Goal: Task Accomplishment & Management: Complete application form

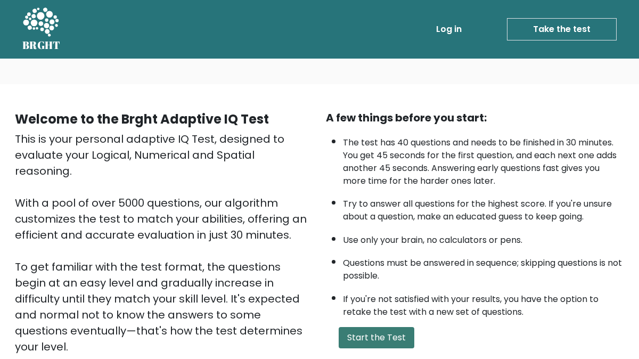
click at [374, 334] on button "Start the Test" at bounding box center [377, 337] width 76 height 21
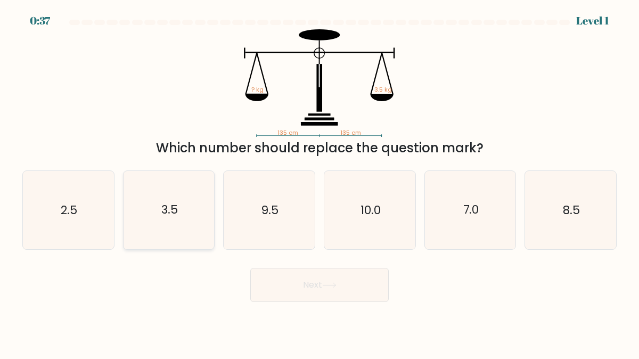
click at [188, 217] on icon "3.5" at bounding box center [169, 210] width 78 height 78
click at [319, 182] on input "b. 3.5" at bounding box center [319, 180] width 1 height 3
radio input "true"
click at [335, 294] on button "Next" at bounding box center [319, 285] width 138 height 34
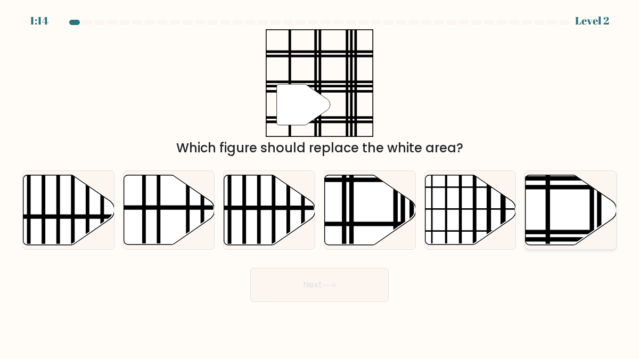
click at [544, 221] on icon at bounding box center [571, 210] width 91 height 70
click at [320, 182] on input "f." at bounding box center [319, 180] width 1 height 3
radio input "true"
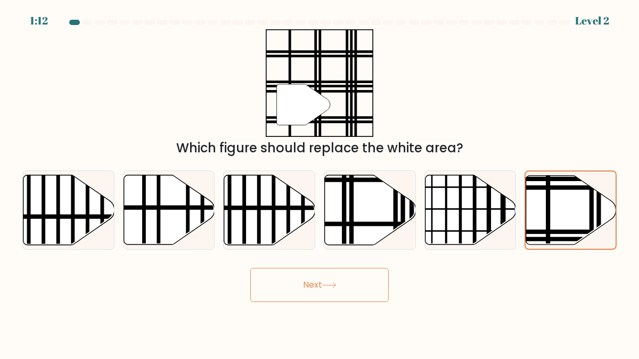
click at [345, 292] on button "Next" at bounding box center [319, 285] width 138 height 34
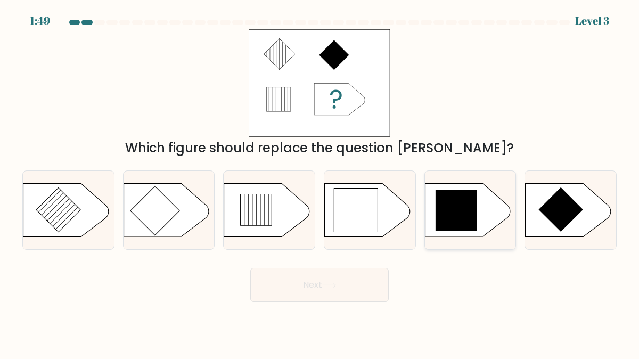
click at [505, 204] on icon at bounding box center [467, 210] width 85 height 53
click at [320, 182] on input "e." at bounding box center [319, 180] width 1 height 3
radio input "true"
click at [338, 295] on button "Next" at bounding box center [319, 285] width 138 height 34
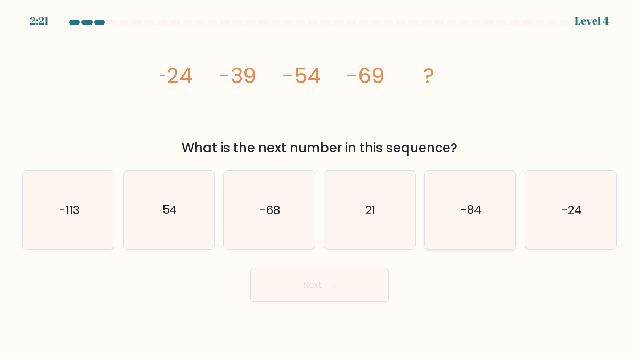
click at [464, 235] on icon "-84" at bounding box center [470, 210] width 78 height 78
click at [320, 182] on input "e. -84" at bounding box center [319, 180] width 1 height 3
radio input "true"
click at [349, 300] on button "Next" at bounding box center [319, 285] width 138 height 34
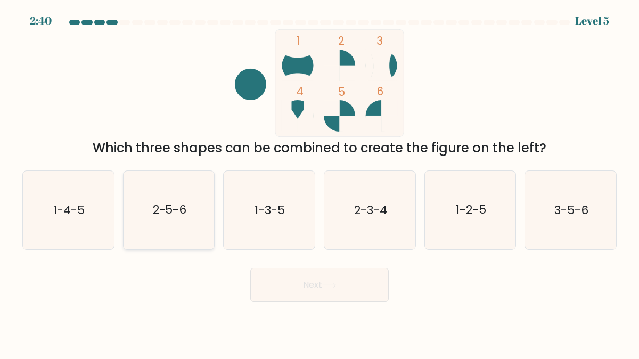
click at [144, 208] on icon "2-5-6" at bounding box center [169, 210] width 78 height 78
click at [319, 182] on input "b. 2-5-6" at bounding box center [319, 180] width 1 height 3
radio input "true"
click at [287, 289] on button "Next" at bounding box center [319, 285] width 138 height 34
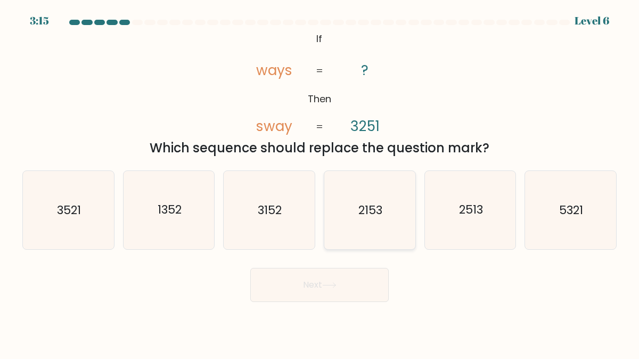
click at [379, 230] on icon "2153" at bounding box center [370, 210] width 78 height 78
click at [320, 182] on input "d. 2153" at bounding box center [319, 180] width 1 height 3
radio input "true"
click at [510, 198] on div "2513" at bounding box center [470, 209] width 92 height 79
click at [320, 182] on input "e. 2513" at bounding box center [319, 180] width 1 height 3
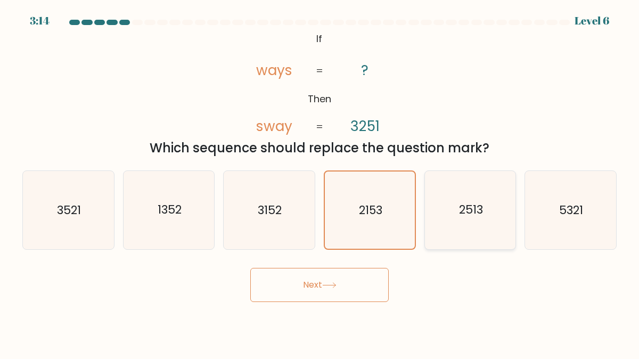
radio input "true"
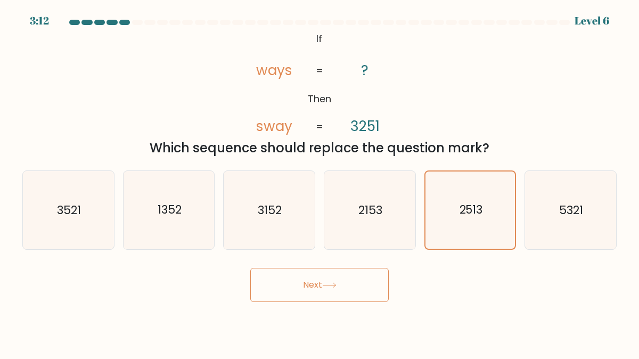
click at [343, 277] on button "Next" at bounding box center [319, 285] width 138 height 34
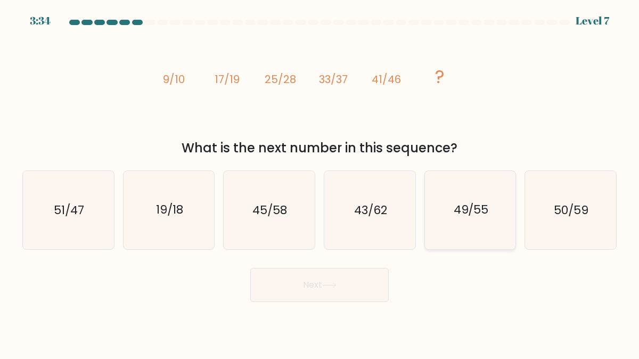
click at [452, 214] on icon "49/55" at bounding box center [470, 210] width 78 height 78
click at [320, 182] on input "e. 49/55" at bounding box center [319, 180] width 1 height 3
radio input "true"
click at [300, 284] on button "Next" at bounding box center [319, 285] width 138 height 34
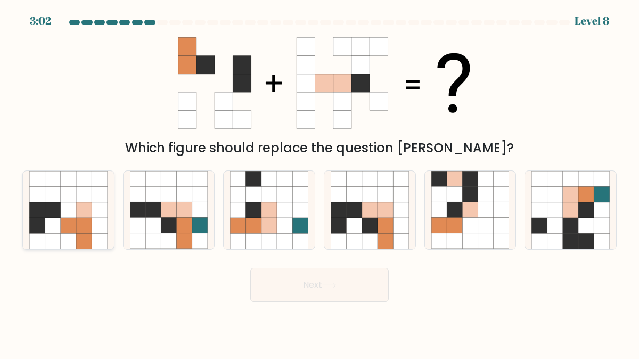
click at [56, 220] on icon at bounding box center [52, 225] width 15 height 15
click at [319, 182] on input "a." at bounding box center [319, 180] width 1 height 3
radio input "true"
click at [321, 288] on button "Next" at bounding box center [319, 285] width 138 height 34
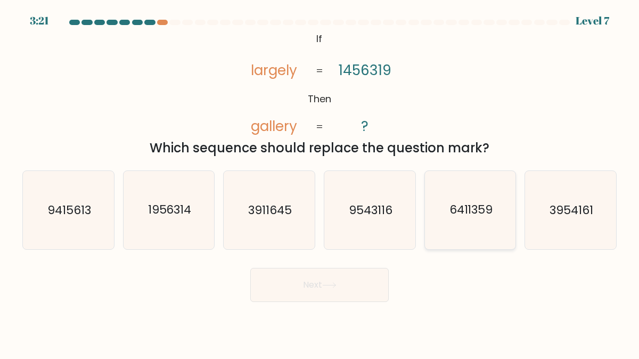
click at [486, 230] on icon "6411359" at bounding box center [470, 210] width 78 height 78
click at [320, 182] on input "e. 6411359" at bounding box center [319, 180] width 1 height 3
radio input "true"
click at [352, 280] on button "Next" at bounding box center [319, 285] width 138 height 34
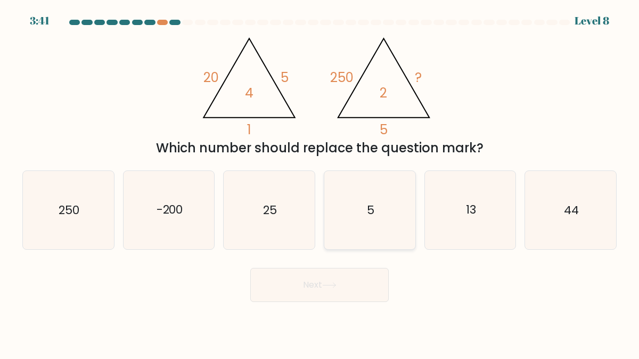
click at [370, 212] on text "5" at bounding box center [370, 210] width 7 height 17
click at [320, 182] on input "d. 5" at bounding box center [319, 180] width 1 height 3
radio input "true"
click at [257, 225] on icon "25" at bounding box center [269, 210] width 78 height 78
click at [319, 182] on input "c. 25" at bounding box center [319, 180] width 1 height 3
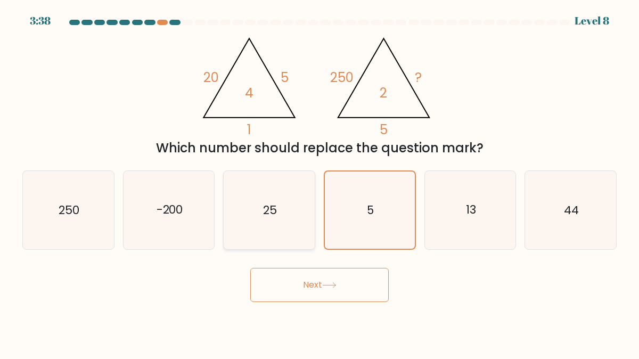
radio input "true"
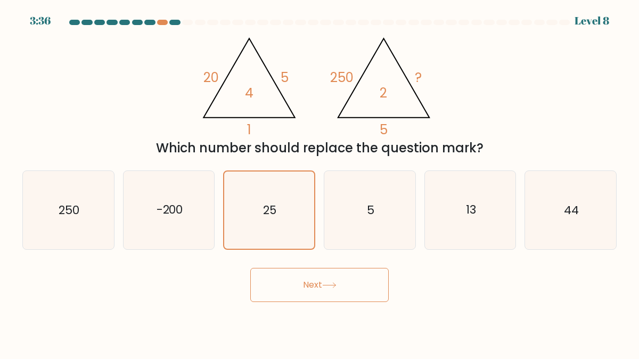
click at [294, 278] on button "Next" at bounding box center [319, 285] width 138 height 34
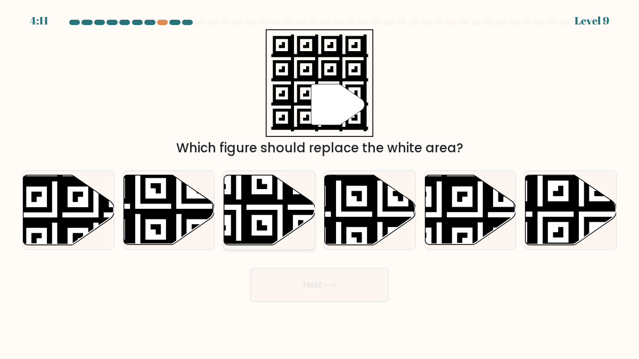
click at [263, 233] on icon at bounding box center [269, 210] width 91 height 70
click at [319, 182] on input "c." at bounding box center [319, 180] width 1 height 3
radio input "true"
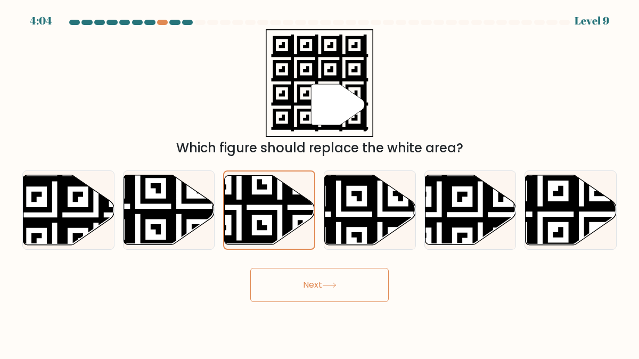
click at [317, 290] on button "Next" at bounding box center [319, 285] width 138 height 34
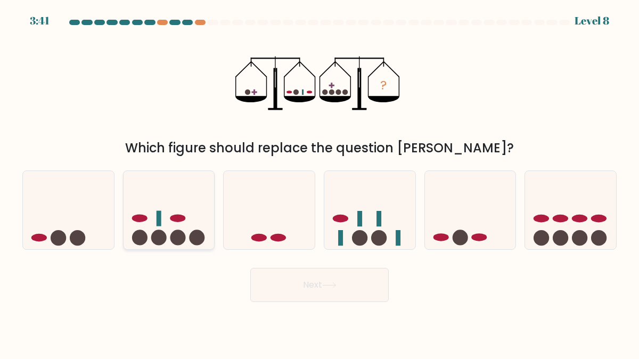
click at [139, 231] on circle at bounding box center [139, 237] width 15 height 15
click at [319, 182] on input "b." at bounding box center [319, 180] width 1 height 3
radio input "true"
click at [280, 268] on button "Next" at bounding box center [319, 285] width 138 height 34
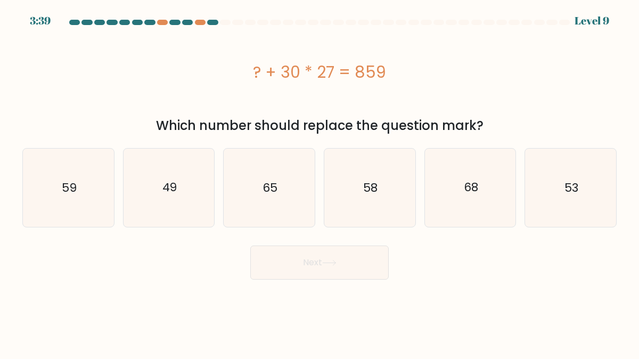
click at [288, 278] on button "Next" at bounding box center [319, 262] width 138 height 34
drag, startPoint x: 243, startPoint y: 69, endPoint x: 406, endPoint y: 71, distance: 163.0
click at [406, 71] on div "? + 30 * 27 = 859" at bounding box center [319, 72] width 594 height 24
click at [301, 77] on div "? + 30 * 27 = 859" at bounding box center [319, 72] width 594 height 24
drag, startPoint x: 317, startPoint y: 72, endPoint x: 341, endPoint y: 71, distance: 24.5
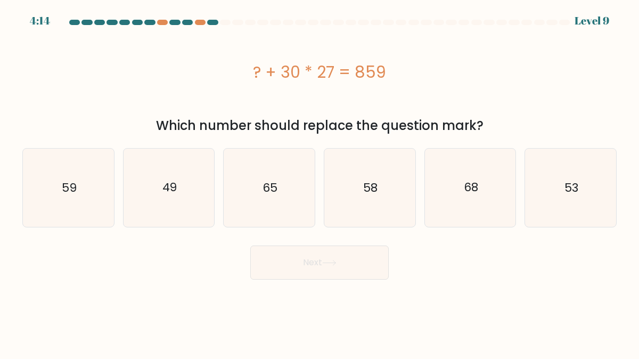
click at [341, 72] on div "? + 30 * 27 = 859" at bounding box center [319, 72] width 594 height 24
click at [403, 104] on div "? + 30 * 27 = 859" at bounding box center [319, 71] width 594 height 85
click at [504, 223] on icon "68" at bounding box center [470, 188] width 78 height 78
click at [320, 182] on input "e. 68" at bounding box center [319, 180] width 1 height 3
radio input "true"
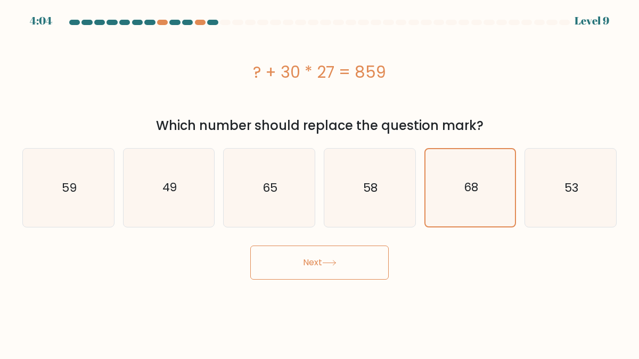
click at [350, 252] on button "Next" at bounding box center [319, 262] width 138 height 34
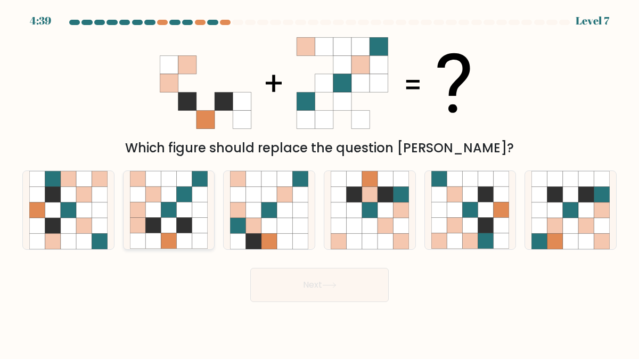
click at [169, 224] on icon at bounding box center [168, 225] width 15 height 15
click at [319, 182] on input "b." at bounding box center [319, 180] width 1 height 3
radio input "true"
click at [325, 300] on button "Next" at bounding box center [319, 285] width 138 height 34
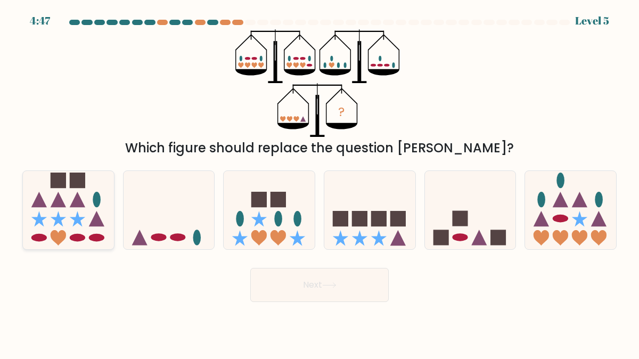
click at [75, 209] on icon at bounding box center [68, 210] width 91 height 75
click at [319, 182] on input "a." at bounding box center [319, 180] width 1 height 3
radio input "true"
click at [311, 295] on button "Next" at bounding box center [319, 285] width 138 height 34
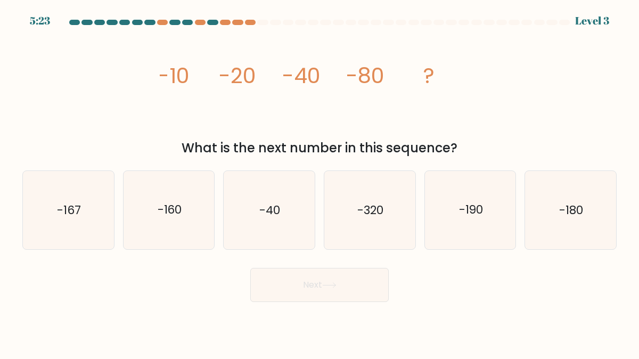
click at [252, 26] on div at bounding box center [319, 25] width 607 height 10
click at [250, 22] on div at bounding box center [250, 22] width 11 height 5
click at [164, 229] on icon "-160" at bounding box center [169, 210] width 78 height 78
click at [319, 182] on input "b. -160" at bounding box center [319, 180] width 1 height 3
radio input "true"
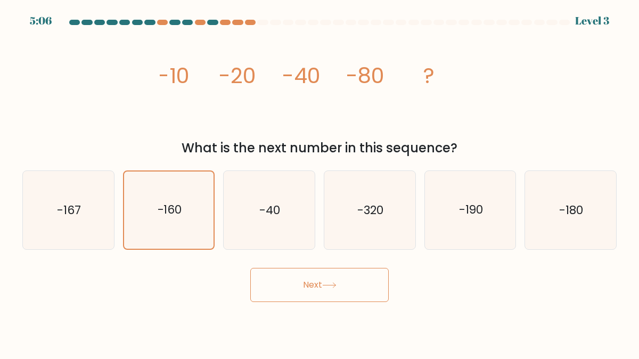
click at [275, 288] on button "Next" at bounding box center [319, 285] width 138 height 34
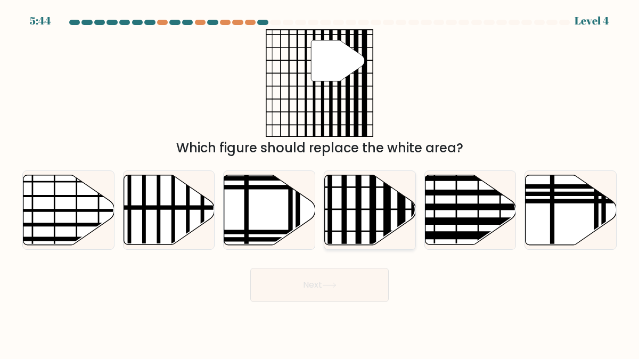
click at [363, 226] on icon at bounding box center [370, 210] width 91 height 70
click at [320, 182] on input "d." at bounding box center [319, 180] width 1 height 3
radio input "true"
click at [334, 299] on button "Next" at bounding box center [319, 285] width 138 height 34
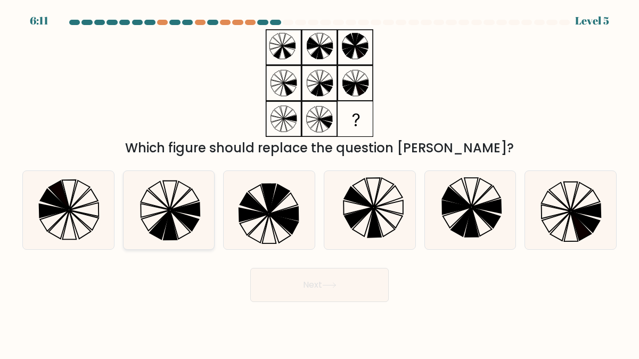
click at [166, 222] on icon at bounding box center [160, 225] width 20 height 29
click at [319, 182] on input "b." at bounding box center [319, 180] width 1 height 3
radio input "true"
click at [296, 301] on button "Next" at bounding box center [319, 285] width 138 height 34
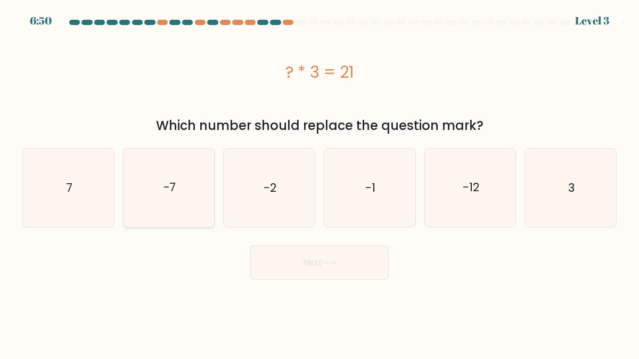
click at [169, 219] on icon "-7" at bounding box center [169, 188] width 78 height 78
click at [319, 182] on input "b. -7" at bounding box center [319, 180] width 1 height 3
radio input "true"
click at [70, 206] on icon "7" at bounding box center [68, 188] width 78 height 78
click at [319, 182] on input "a. 7" at bounding box center [319, 180] width 1 height 3
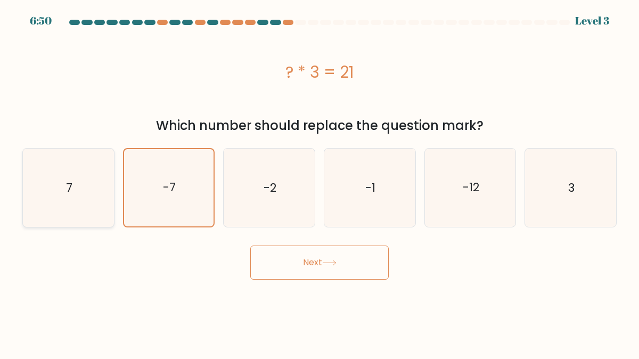
radio input "true"
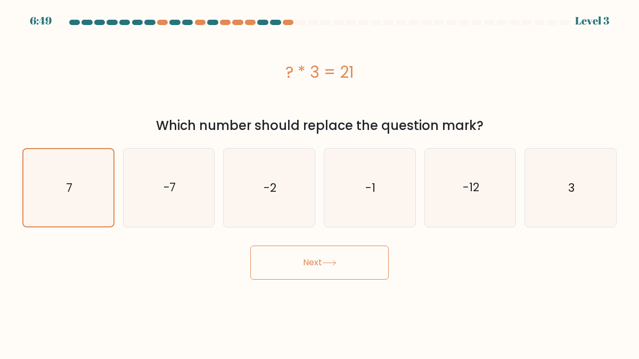
click at [279, 281] on body "6:49 Level 3 a." at bounding box center [319, 179] width 639 height 359
click at [277, 271] on button "Next" at bounding box center [319, 262] width 138 height 34
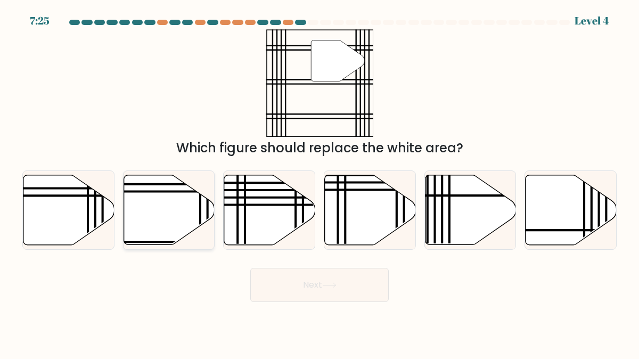
click at [168, 225] on icon at bounding box center [169, 210] width 91 height 70
click at [319, 182] on input "b." at bounding box center [319, 180] width 1 height 3
radio input "true"
click at [292, 290] on button "Next" at bounding box center [319, 285] width 138 height 34
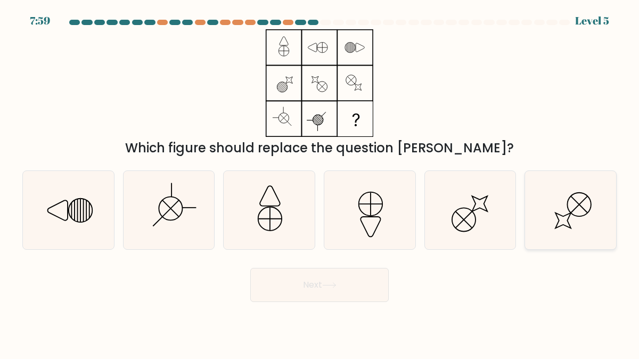
click at [561, 219] on icon at bounding box center [570, 210] width 78 height 78
click at [320, 182] on input "f." at bounding box center [319, 180] width 1 height 3
radio input "true"
click at [312, 277] on button "Next" at bounding box center [319, 285] width 138 height 34
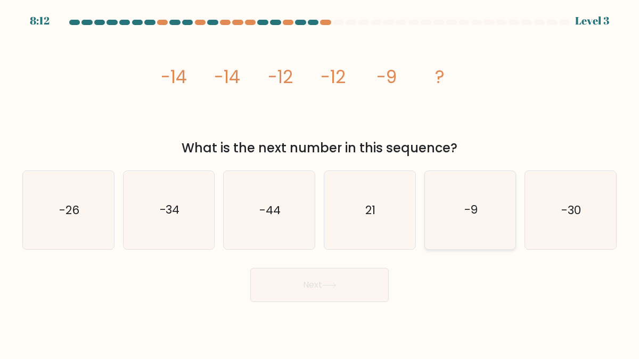
click at [438, 222] on icon "-9" at bounding box center [470, 210] width 78 height 78
click at [320, 182] on input "e. -9" at bounding box center [319, 180] width 1 height 3
radio input "true"
click at [338, 295] on button "Next" at bounding box center [319, 285] width 138 height 34
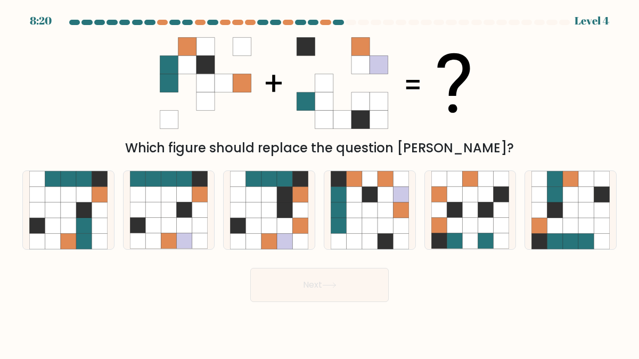
click at [461, 252] on form at bounding box center [319, 161] width 639 height 282
click at [456, 237] on icon at bounding box center [454, 241] width 15 height 15
click at [320, 182] on input "e." at bounding box center [319, 180] width 1 height 3
radio input "true"
click at [366, 285] on button "Next" at bounding box center [319, 285] width 138 height 34
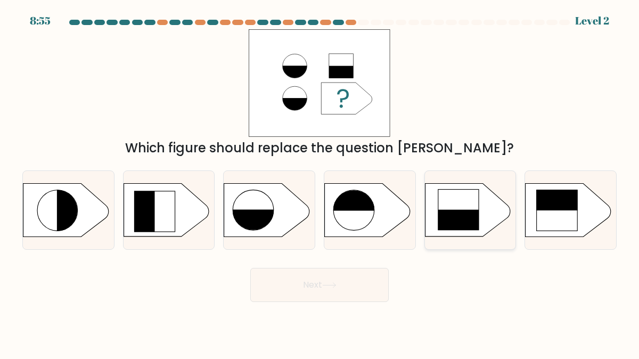
click at [490, 228] on rect at bounding box center [422, 185] width 236 height 180
click at [320, 182] on input "e." at bounding box center [319, 180] width 1 height 3
radio input "true"
click at [337, 305] on body "8:54 Level 2 a." at bounding box center [319, 179] width 639 height 359
click at [338, 289] on button "Next" at bounding box center [319, 285] width 138 height 34
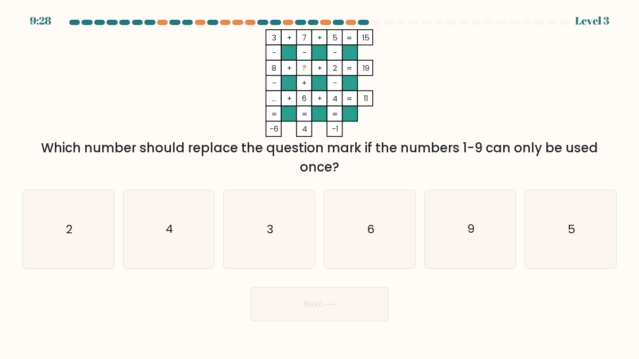
drag, startPoint x: 266, startPoint y: 36, endPoint x: 344, endPoint y: 132, distance: 123.4
click at [344, 132] on icon "3 + 7 + 5 15 - - - 8 + ? + 2 19 - + - ... + 6 + 4 = 11 = = = = -6 4 -1 =" at bounding box center [319, 83] width 319 height 108
drag, startPoint x: 301, startPoint y: 68, endPoint x: 307, endPoint y: 69, distance: 5.4
click at [307, 69] on icon "3 + 7 + 5 15 - - - 8 + ? + 2 19 - + - ... + 6 + 4 = 11 = = = = -6 4 -1 =" at bounding box center [319, 83] width 319 height 108
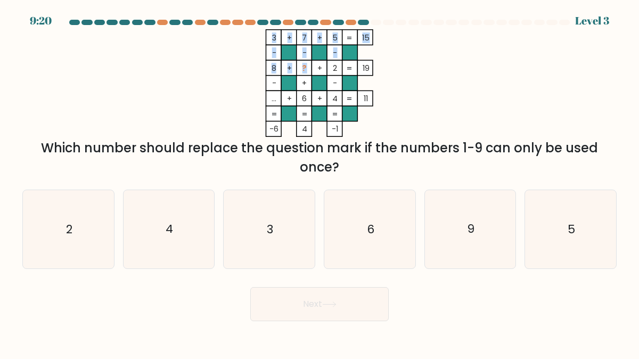
click at [307, 69] on tspan "?" at bounding box center [304, 68] width 5 height 11
click at [481, 208] on icon "9" at bounding box center [470, 229] width 78 height 78
click at [320, 182] on input "e. 9" at bounding box center [319, 180] width 1 height 3
radio input "true"
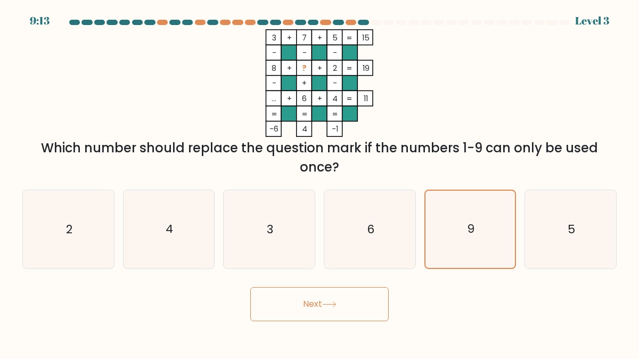
click at [337, 302] on icon at bounding box center [329, 304] width 14 height 6
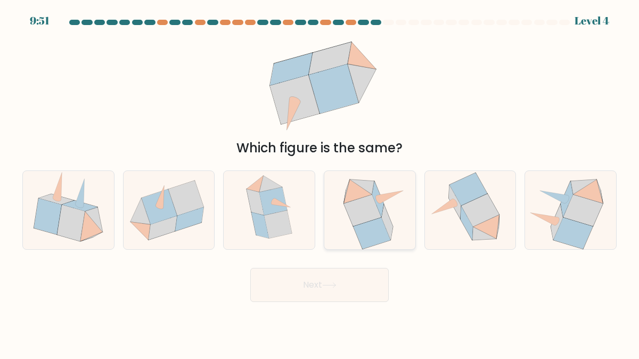
click at [390, 209] on icon at bounding box center [369, 210] width 71 height 78
click at [320, 182] on input "d." at bounding box center [319, 180] width 1 height 3
radio input "true"
click at [322, 284] on button "Next" at bounding box center [319, 285] width 138 height 34
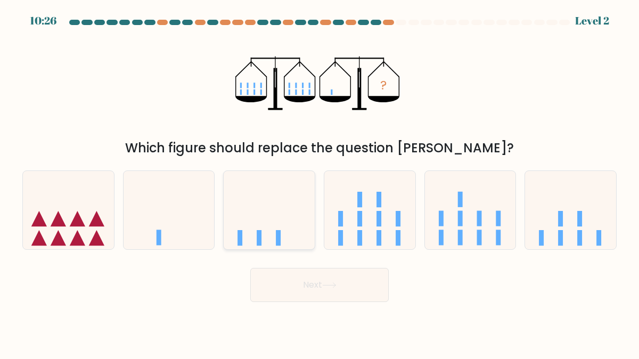
click at [290, 236] on icon at bounding box center [269, 210] width 91 height 75
click at [319, 182] on input "c." at bounding box center [319, 180] width 1 height 3
radio input "true"
click at [306, 291] on button "Next" at bounding box center [319, 285] width 138 height 34
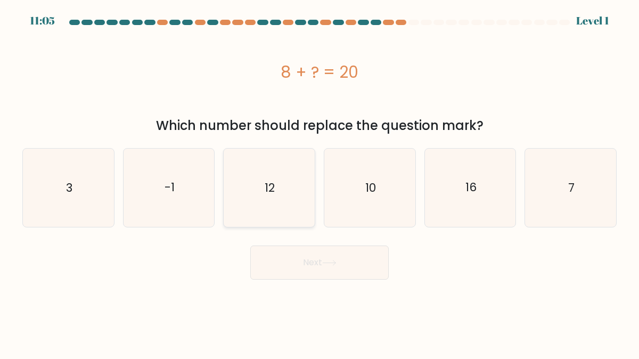
click at [253, 211] on icon "12" at bounding box center [269, 188] width 78 height 78
click at [319, 182] on input "c. 12" at bounding box center [319, 180] width 1 height 3
radio input "true"
click at [317, 271] on button "Next" at bounding box center [319, 262] width 138 height 34
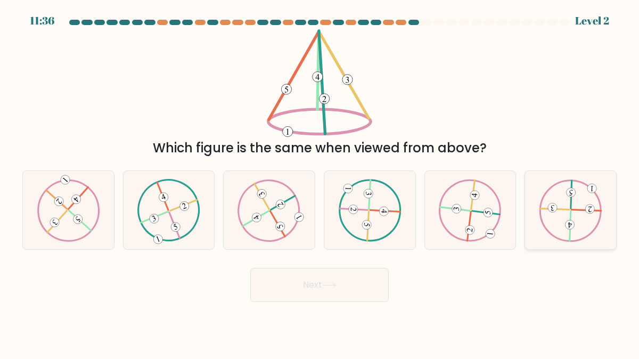
click at [558, 212] on icon at bounding box center [570, 210] width 63 height 62
click at [320, 182] on input "f." at bounding box center [319, 180] width 1 height 3
radio input "true"
click at [260, 212] on icon at bounding box center [268, 210] width 63 height 62
click at [319, 182] on input "c." at bounding box center [319, 180] width 1 height 3
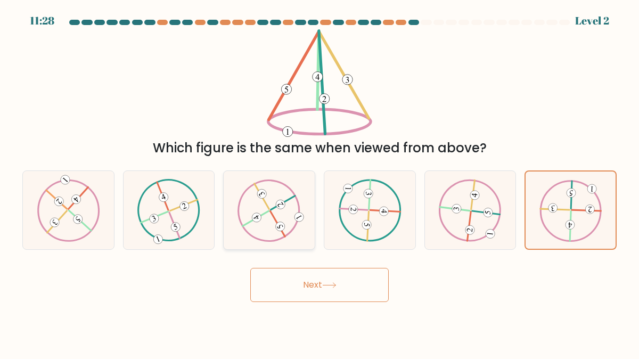
radio input "true"
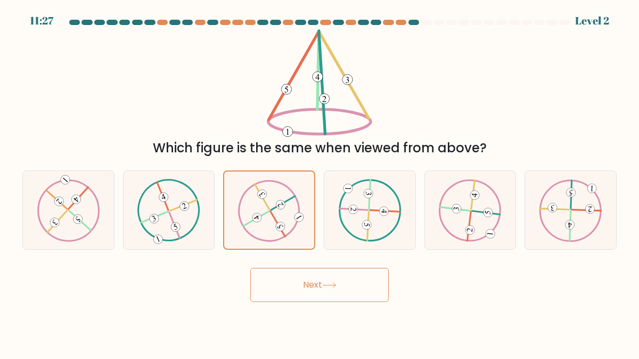
click at [317, 290] on button "Next" at bounding box center [319, 285] width 138 height 34
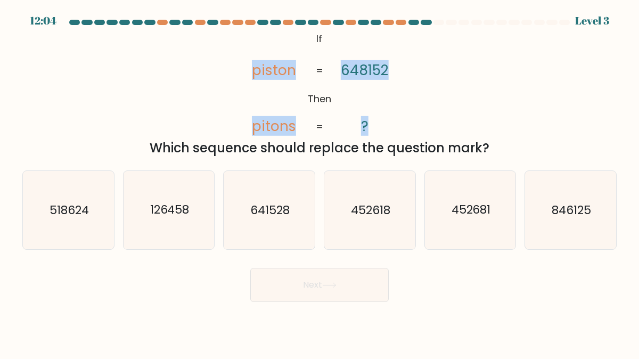
drag, startPoint x: 248, startPoint y: 71, endPoint x: 383, endPoint y: 124, distance: 144.7
click at [383, 124] on icon "@import url('https://fonts.googleapis.com/css?family=Abril+Fatface:400,100,100i…" at bounding box center [319, 83] width 175 height 108
click at [392, 126] on icon "@import url('https://fonts.googleapis.com/css?family=Abril+Fatface:400,100,100i…" at bounding box center [319, 83] width 175 height 108
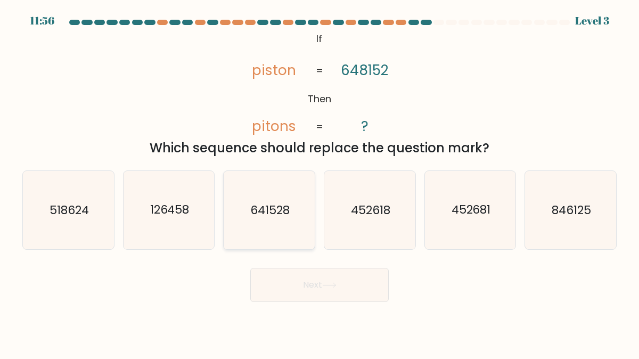
click at [269, 232] on icon "641528" at bounding box center [269, 210] width 78 height 78
click at [319, 182] on input "c. 641528" at bounding box center [319, 180] width 1 height 3
radio input "true"
click at [289, 288] on button "Next" at bounding box center [319, 285] width 138 height 34
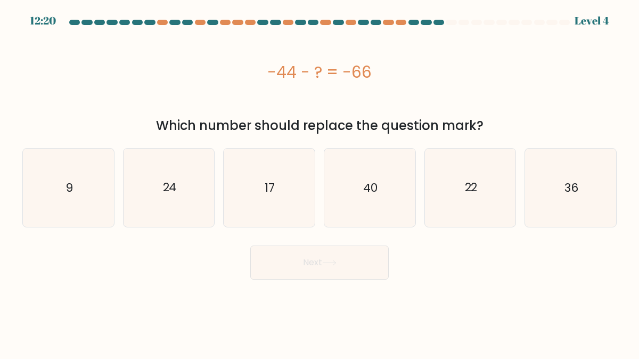
drag, startPoint x: 272, startPoint y: 67, endPoint x: 404, endPoint y: 77, distance: 132.0
click at [404, 77] on div "-44 - ? = -66" at bounding box center [319, 72] width 594 height 24
click at [527, 200] on div "36" at bounding box center [571, 187] width 92 height 79
click at [320, 182] on input "f. 36" at bounding box center [319, 180] width 1 height 3
radio input "true"
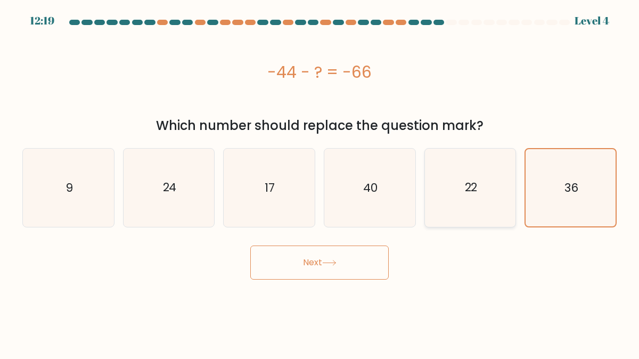
click at [501, 200] on icon "22" at bounding box center [470, 188] width 78 height 78
click at [320, 182] on input "e. 22" at bounding box center [319, 180] width 1 height 3
radio input "true"
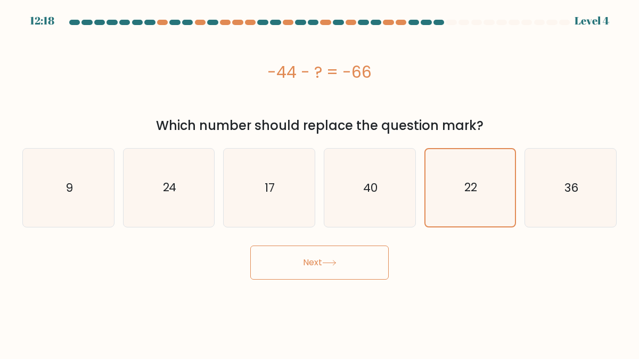
click at [363, 250] on button "Next" at bounding box center [319, 262] width 138 height 34
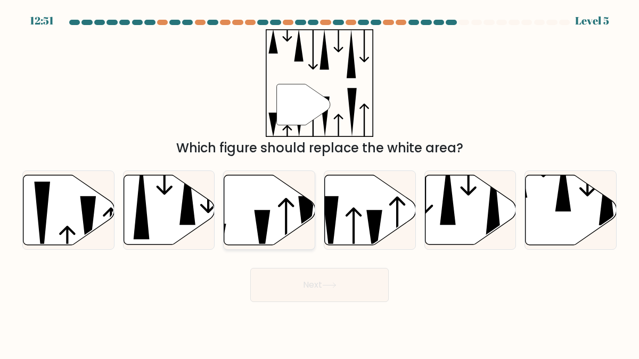
click at [286, 221] on icon at bounding box center [286, 231] width 16 height 67
click at [319, 182] on input "c." at bounding box center [319, 180] width 1 height 3
radio input "true"
click at [335, 281] on button "Next" at bounding box center [319, 285] width 138 height 34
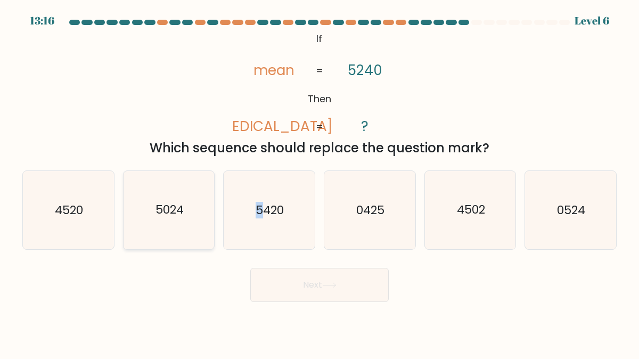
drag, startPoint x: 253, startPoint y: 210, endPoint x: 199, endPoint y: 217, distance: 55.4
click at [219, 217] on div "c. 5420" at bounding box center [269, 209] width 101 height 79
click at [104, 212] on icon "4520" at bounding box center [68, 210] width 78 height 78
click at [319, 182] on input "a. 4520" at bounding box center [319, 180] width 1 height 3
radio input "true"
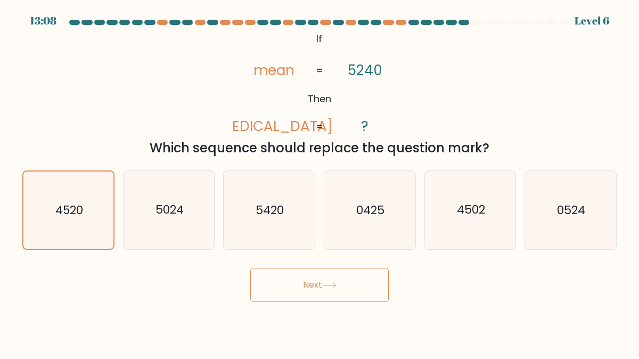
click at [312, 283] on button "Next" at bounding box center [319, 285] width 138 height 34
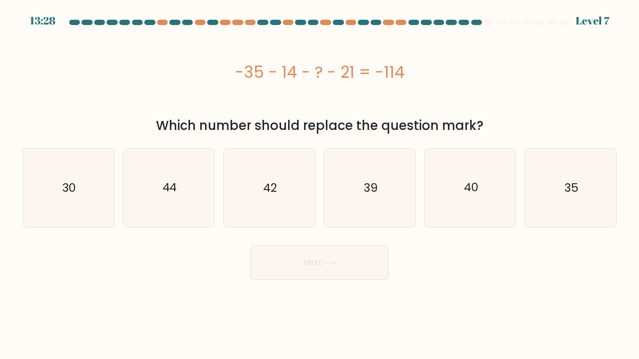
drag, startPoint x: 243, startPoint y: 75, endPoint x: 406, endPoint y: 85, distance: 162.7
click at [406, 85] on div "-35 - 14 - ? - 21 = -114" at bounding box center [319, 71] width 594 height 85
click at [436, 104] on div "-35 - 14 - ? - 21 = -114" at bounding box center [319, 71] width 594 height 85
click at [563, 186] on icon "35" at bounding box center [570, 188] width 78 height 78
click at [320, 182] on input "f. 35" at bounding box center [319, 180] width 1 height 3
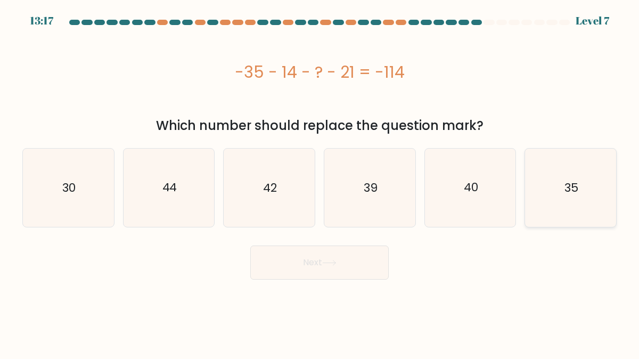
radio input "true"
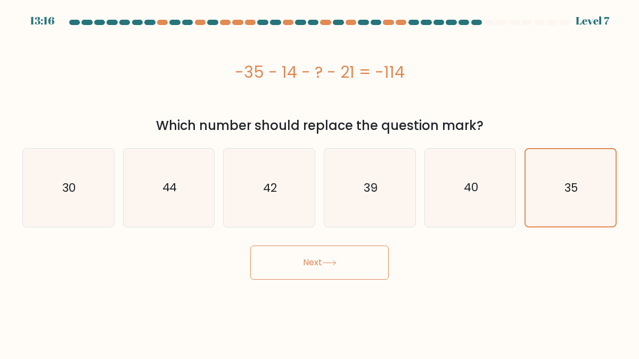
click at [364, 266] on button "Next" at bounding box center [319, 262] width 138 height 34
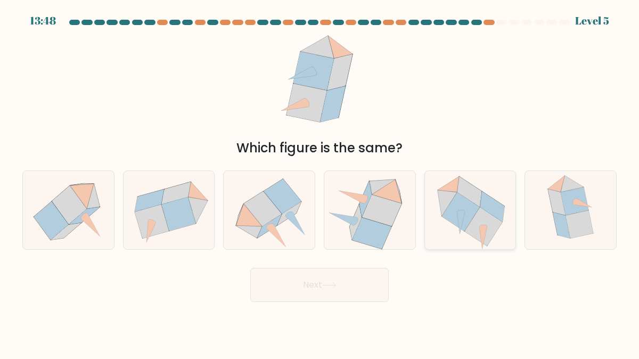
click at [474, 216] on icon at bounding box center [483, 226] width 38 height 39
click at [320, 182] on input "e." at bounding box center [319, 180] width 1 height 3
radio input "true"
click at [350, 282] on button "Next" at bounding box center [319, 285] width 138 height 34
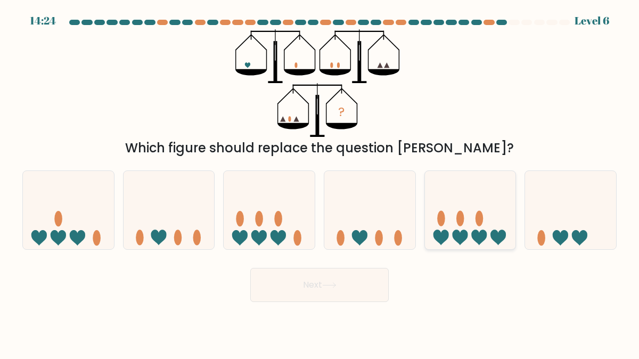
click at [427, 235] on icon at bounding box center [470, 210] width 91 height 75
click at [320, 182] on input "e." at bounding box center [319, 180] width 1 height 3
radio input "true"
click at [293, 212] on icon at bounding box center [269, 210] width 91 height 75
click at [319, 182] on input "c." at bounding box center [319, 180] width 1 height 3
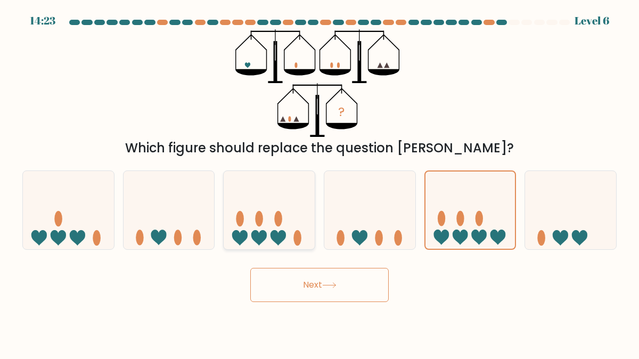
radio input "true"
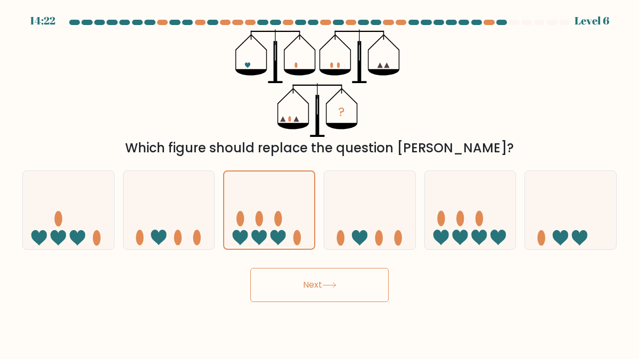
click at [331, 280] on button "Next" at bounding box center [319, 285] width 138 height 34
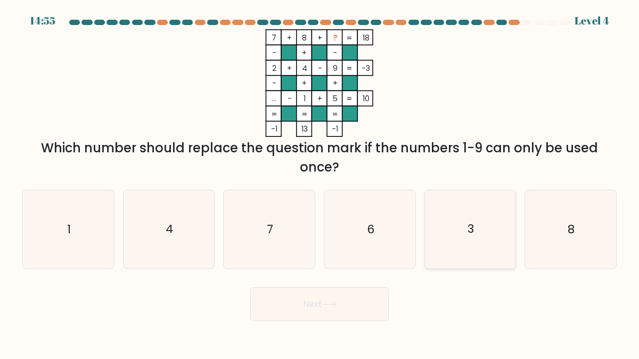
click at [446, 214] on icon "3" at bounding box center [470, 229] width 78 height 78
click at [320, 182] on input "e. 3" at bounding box center [319, 180] width 1 height 3
radio input "true"
click at [342, 300] on button "Next" at bounding box center [319, 304] width 138 height 34
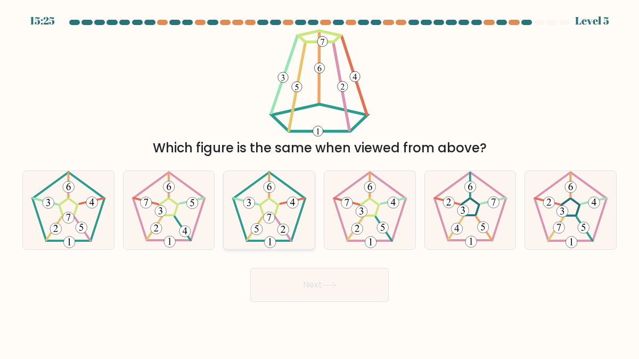
click at [263, 210] on icon at bounding box center [269, 210] width 78 height 78
click at [319, 182] on input "c." at bounding box center [319, 180] width 1 height 3
radio input "true"
click at [293, 289] on button "Next" at bounding box center [319, 285] width 138 height 34
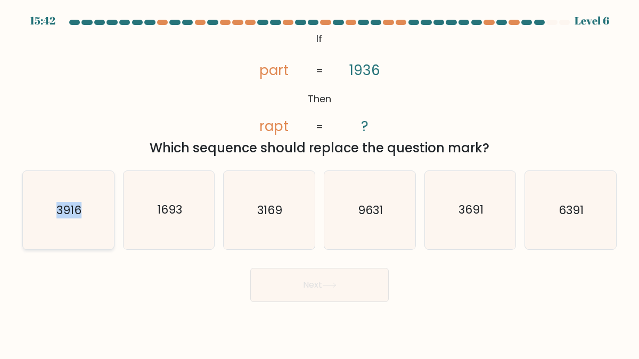
click at [30, 215] on icon "3916" at bounding box center [68, 210] width 78 height 78
click at [319, 182] on input "a. 3916" at bounding box center [319, 180] width 1 height 3
radio input "true"
click at [288, 287] on button "Next" at bounding box center [319, 285] width 138 height 34
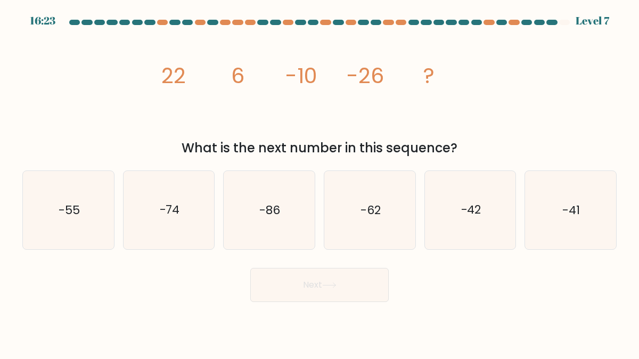
click at [319, 297] on button "Next" at bounding box center [319, 285] width 138 height 34
click at [397, 220] on icon "-62" at bounding box center [370, 210] width 78 height 78
click at [320, 182] on input "d. -62" at bounding box center [319, 180] width 1 height 3
radio input "true"
click at [322, 281] on button "Next" at bounding box center [319, 285] width 138 height 34
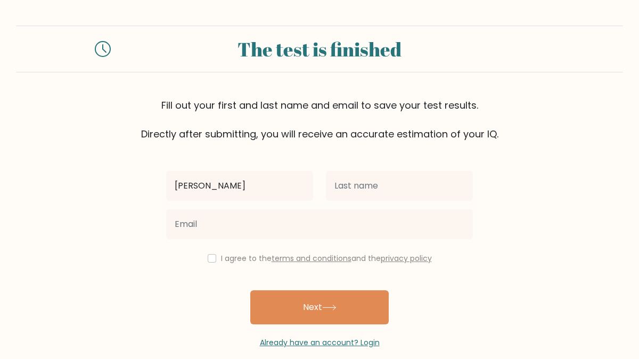
type input "[PERSON_NAME]"
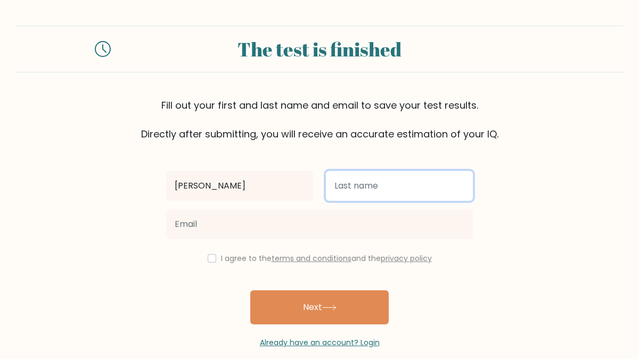
click at [360, 187] on input "text" at bounding box center [399, 186] width 147 height 30
click at [339, 187] on input "sturgis" at bounding box center [399, 186] width 147 height 30
type input "Sturgis"
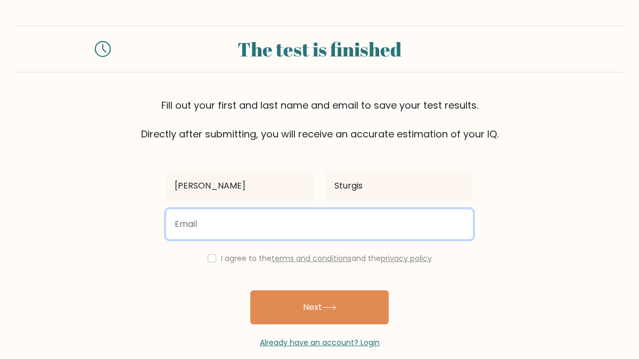
click at [192, 226] on input "email" at bounding box center [319, 224] width 307 height 30
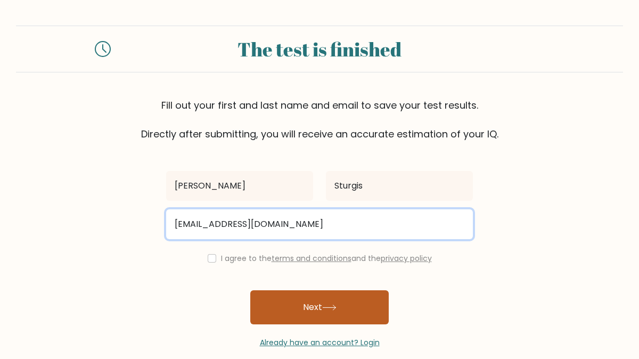
type input "xoxoameliexoxo@gmail.com"
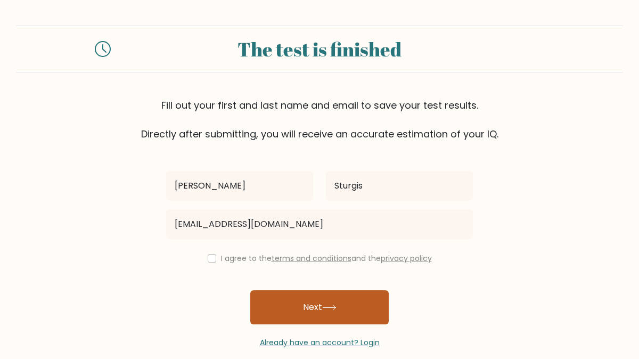
click at [304, 305] on button "Next" at bounding box center [319, 307] width 138 height 34
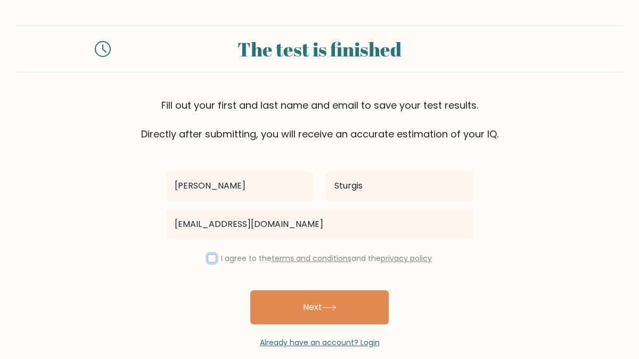
click at [208, 255] on input "checkbox" at bounding box center [212, 258] width 9 height 9
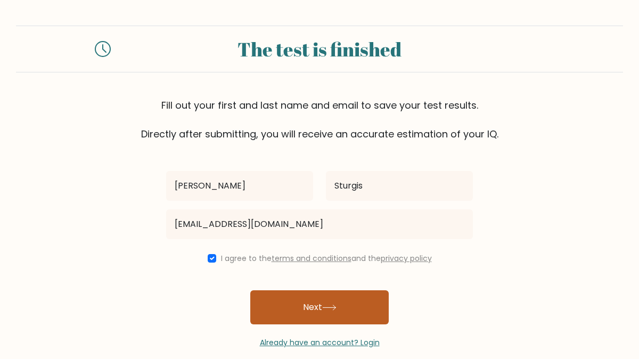
click at [315, 314] on button "Next" at bounding box center [319, 307] width 138 height 34
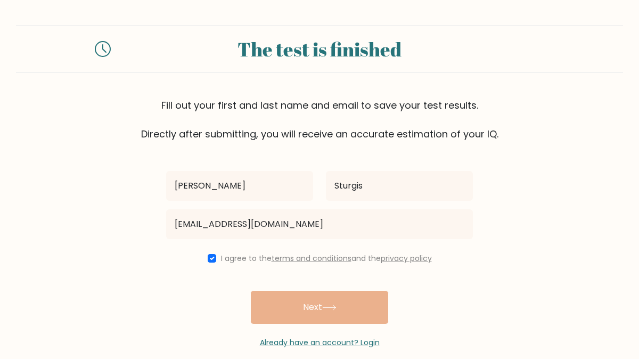
click at [330, 312] on div "John Sturgis xoxoameliexoxo@gmail.com I agree to the terms and conditions and t…" at bounding box center [319, 244] width 319 height 207
click at [328, 308] on div "John Sturgis xoxoameliexoxo@gmail.com I agree to the terms and conditions and t…" at bounding box center [319, 244] width 319 height 207
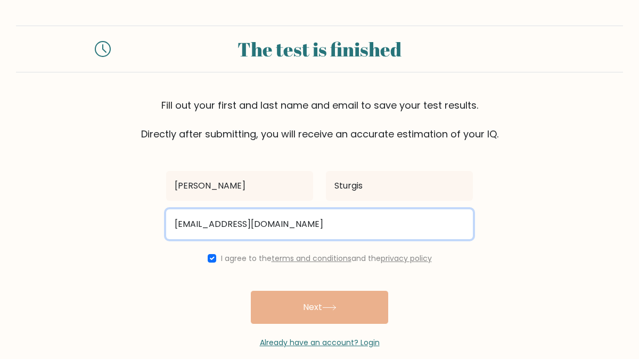
click at [318, 224] on input "xoxoameliexoxo@gmail.com" at bounding box center [319, 224] width 307 height 30
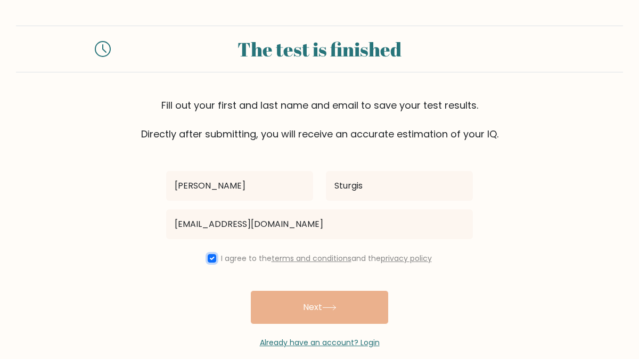
click at [210, 257] on input "checkbox" at bounding box center [212, 258] width 9 height 9
checkbox input "true"
click at [317, 309] on div "John Sturgis xoxoameliexoxo@gmail.com I agree to the terms and conditions and t…" at bounding box center [319, 244] width 319 height 207
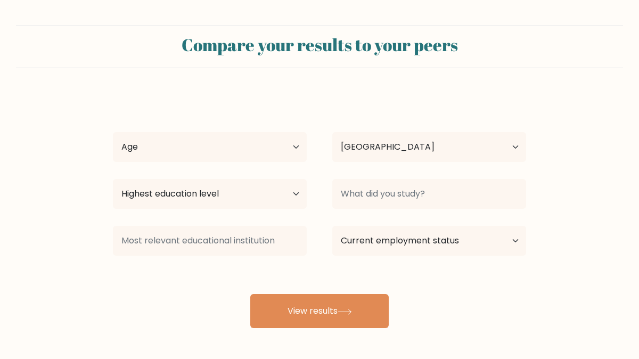
select select "AU"
click at [252, 150] on select "Age Under [DEMOGRAPHIC_DATA] [DEMOGRAPHIC_DATA] [DEMOGRAPHIC_DATA] [DEMOGRAPHIC…" at bounding box center [210, 147] width 194 height 30
select select "18_24"
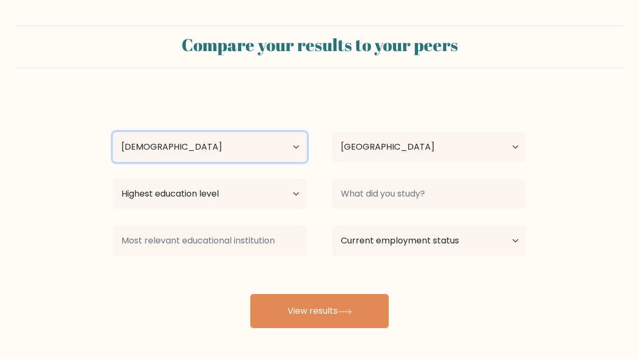
click at [113, 132] on select "Age Under [DEMOGRAPHIC_DATA] [DEMOGRAPHIC_DATA] [DEMOGRAPHIC_DATA] [DEMOGRAPHIC…" at bounding box center [210, 147] width 194 height 30
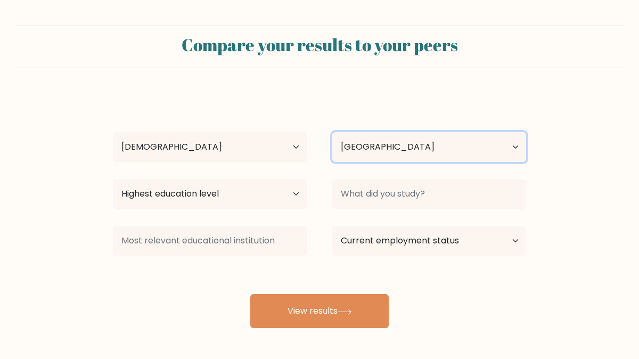
click at [413, 151] on select "Country [GEOGRAPHIC_DATA] [GEOGRAPHIC_DATA] [GEOGRAPHIC_DATA] [US_STATE] [GEOGR…" at bounding box center [429, 147] width 194 height 30
select select "BS"
click at [332, 132] on select "Country [GEOGRAPHIC_DATA] [GEOGRAPHIC_DATA] [GEOGRAPHIC_DATA] [US_STATE] [GEOGR…" at bounding box center [429, 147] width 194 height 30
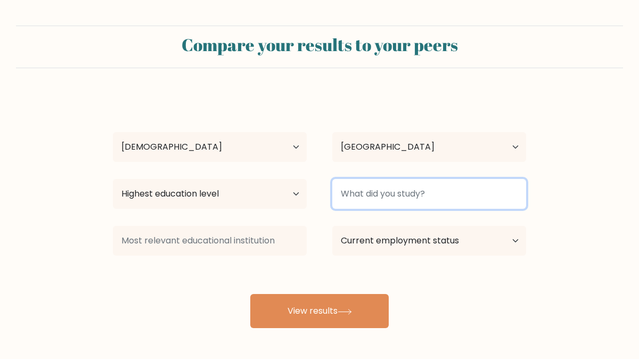
click at [400, 199] on input at bounding box center [429, 194] width 194 height 30
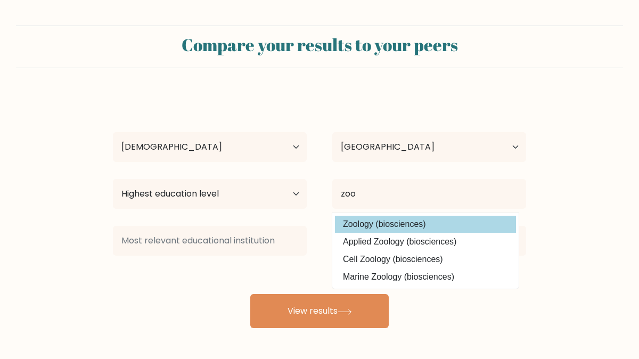
click at [389, 221] on div "John Sturgis Age Under 18 years old 18-24 years old 25-34 years old 35-44 years…" at bounding box center [319, 211] width 426 height 234
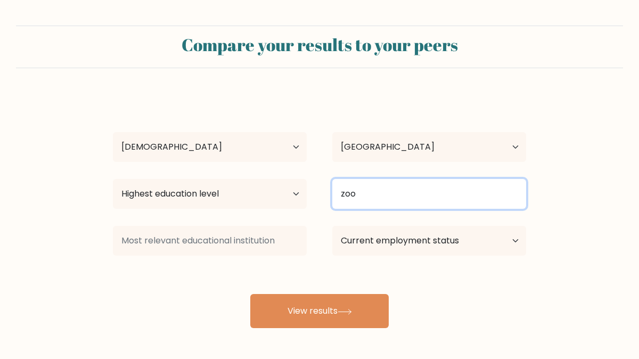
click at [348, 194] on input "zoo" at bounding box center [429, 194] width 194 height 30
click at [374, 194] on input "zoo" at bounding box center [429, 194] width 194 height 30
type input "zoo"
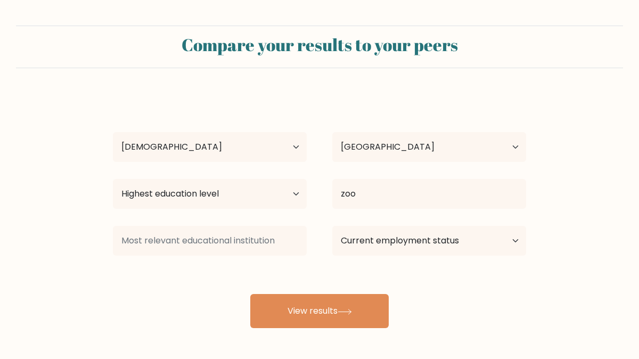
click at [392, 229] on div "John Sturgis Age Under 18 years old 18-24 years old 25-34 years old 35-44 years…" at bounding box center [319, 211] width 426 height 234
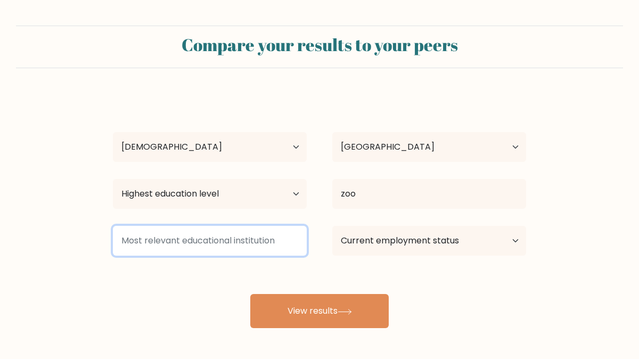
click at [237, 239] on input at bounding box center [210, 241] width 194 height 30
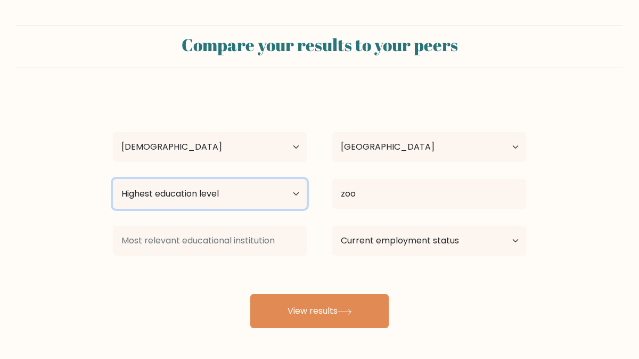
click at [211, 195] on select "Highest education level No schooling Primary Lower Secondary Upper Secondary Oc…" at bounding box center [210, 194] width 194 height 30
click at [113, 179] on select "Highest education level No schooling Primary Lower Secondary Upper Secondary Oc…" at bounding box center [210, 194] width 194 height 30
click at [223, 199] on select "Highest education level No schooling Primary Lower Secondary Upper Secondary Oc…" at bounding box center [210, 194] width 194 height 30
click at [113, 179] on select "Highest education level No schooling Primary Lower Secondary Upper Secondary Oc…" at bounding box center [210, 194] width 194 height 30
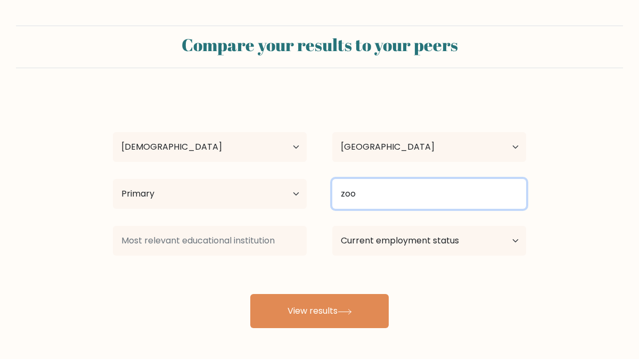
click at [359, 192] on input "zoo" at bounding box center [429, 194] width 194 height 30
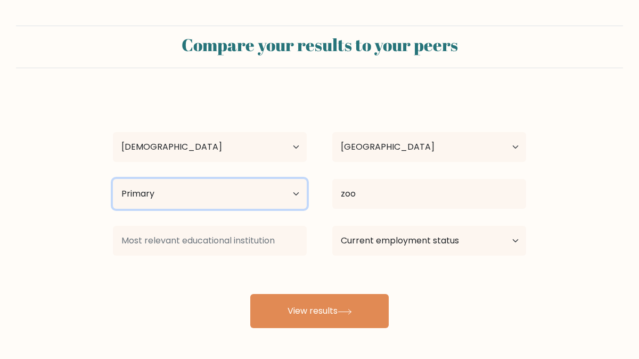
click at [177, 199] on select "Highest education level No schooling Primary Lower Secondary Upper Secondary Oc…" at bounding box center [210, 194] width 194 height 30
select select "upper_secondary"
click at [113, 179] on select "Highest education level No schooling Primary Lower Secondary Upper Secondary Oc…" at bounding box center [210, 194] width 194 height 30
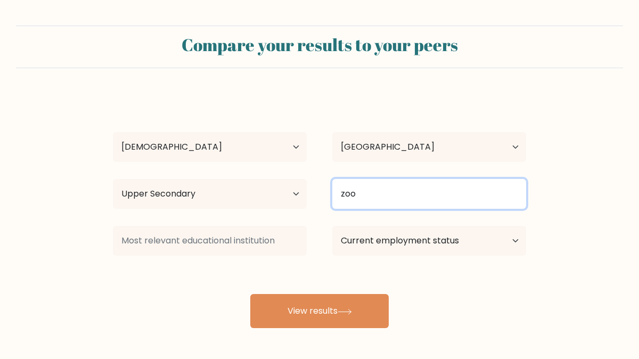
click at [367, 199] on input "zoo" at bounding box center [429, 194] width 194 height 30
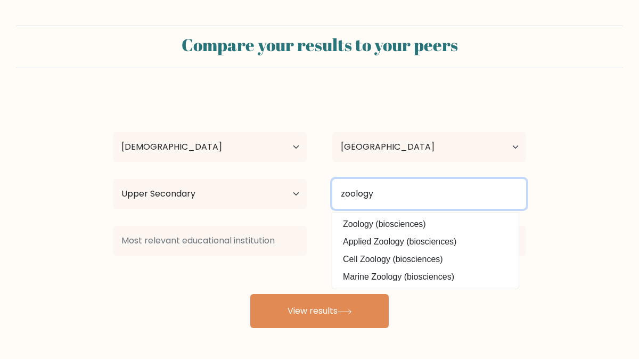
type input "zoology"
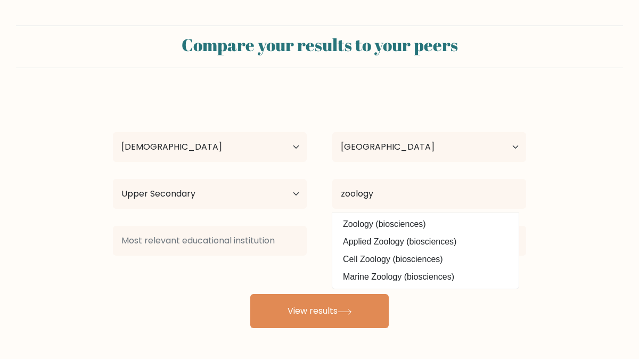
click at [570, 231] on form "Compare your results to your peers John Sturgis Age Under 18 years old 18-24 ye…" at bounding box center [319, 177] width 639 height 302
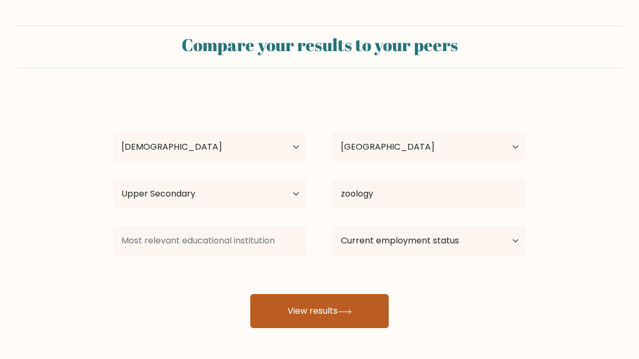
click at [346, 312] on icon at bounding box center [344, 311] width 13 height 5
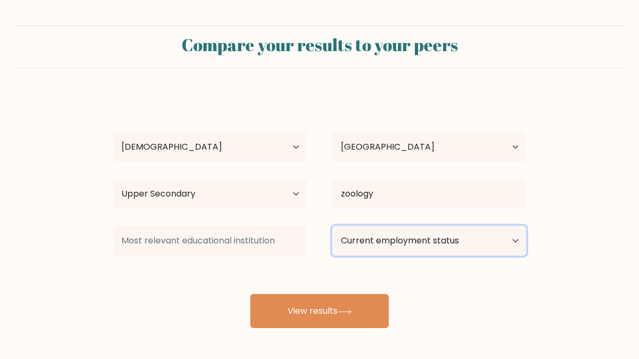
click at [434, 242] on select "Current employment status Employed Student Retired Other / prefer not to answer" at bounding box center [429, 241] width 194 height 30
select select "student"
click at [332, 226] on select "Current employment status Employed Student Retired Other / prefer not to answer" at bounding box center [429, 241] width 194 height 30
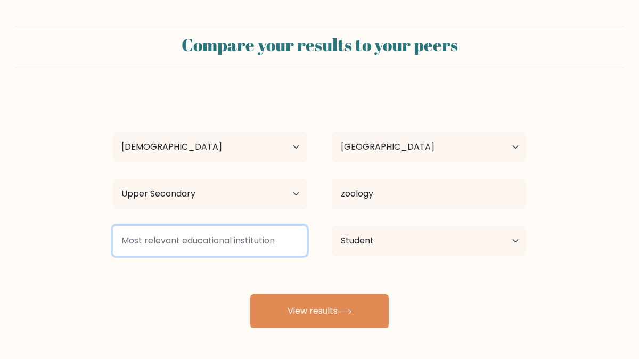
click at [263, 243] on input at bounding box center [210, 241] width 194 height 30
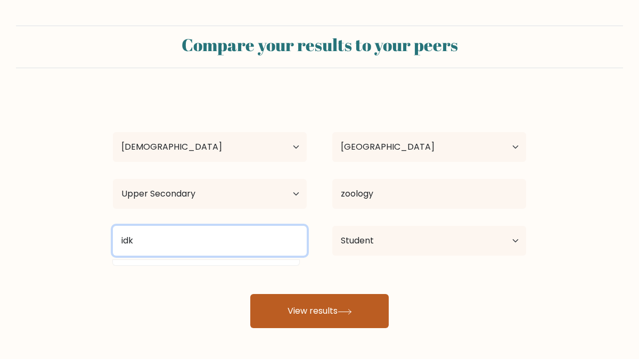
type input "idk"
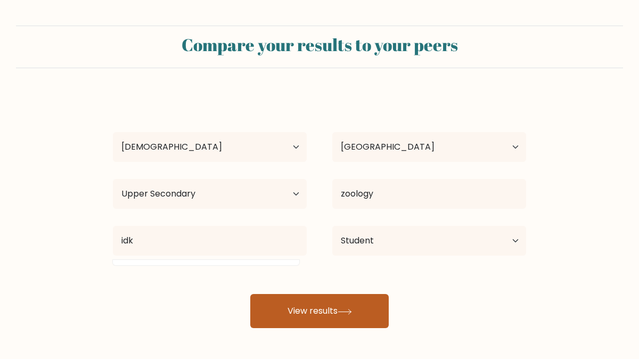
click at [340, 321] on button "View results" at bounding box center [319, 311] width 138 height 34
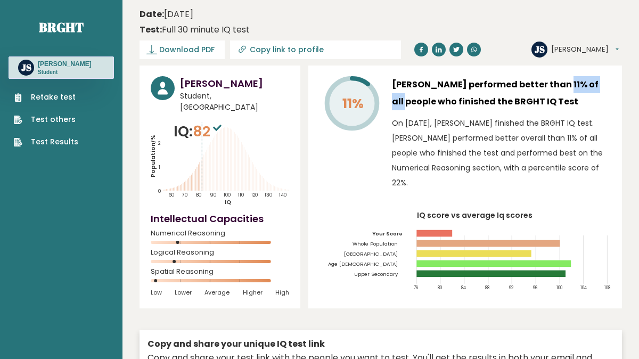
drag, startPoint x: 546, startPoint y: 85, endPoint x: 602, endPoint y: 91, distance: 55.7
click at [602, 91] on h3 "[PERSON_NAME] performed better than 11% of all people who finished the BRGHT IQ…" at bounding box center [501, 93] width 219 height 34
click at [576, 103] on h3 "[PERSON_NAME] performed better than 11% of all people who finished the BRGHT IQ…" at bounding box center [501, 93] width 219 height 34
drag, startPoint x: 203, startPoint y: 141, endPoint x: 231, endPoint y: 136, distance: 28.1
click at [231, 136] on icon "Population/% IQ 0 1 2 60 70 80 90 100 110 120 130 140" at bounding box center [220, 163] width 138 height 85
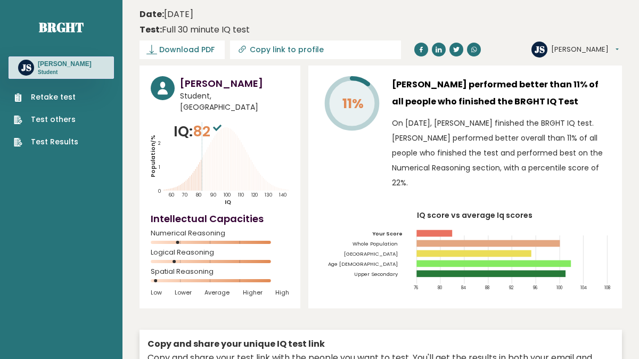
click at [228, 134] on icon "Population/% IQ 0 1 2 60 70 80 90 100 110 120 130 140" at bounding box center [220, 163] width 138 height 85
drag, startPoint x: 206, startPoint y: 120, endPoint x: 185, endPoint y: 105, distance: 26.0
click at [185, 106] on div "John Sturgis Student, Bahamas IQ: 82 Population/% IQ 0 1 2 60 70 80 90 100 110 …" at bounding box center [220, 186] width 161 height 243
click at [198, 87] on h3 "John Sturgis" at bounding box center [234, 83] width 109 height 14
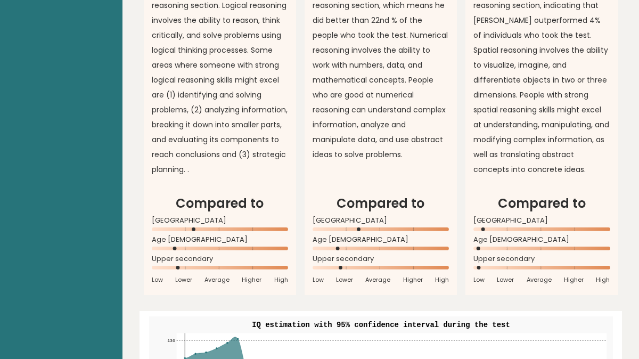
scroll to position [986, 0]
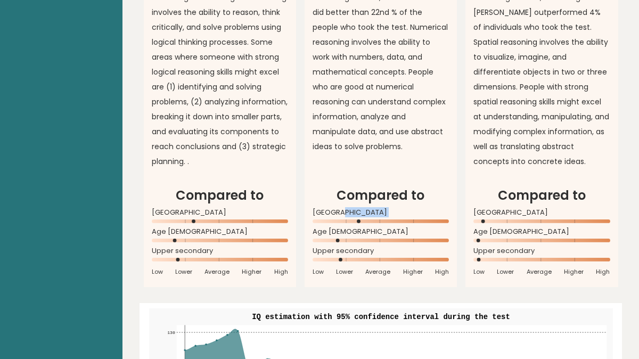
drag, startPoint x: 357, startPoint y: 218, endPoint x: 325, endPoint y: 221, distance: 31.5
click at [324, 221] on div "Bahamas" at bounding box center [381, 218] width 136 height 17
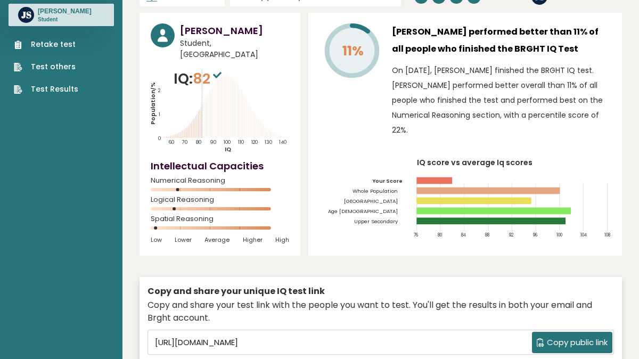
scroll to position [0, 0]
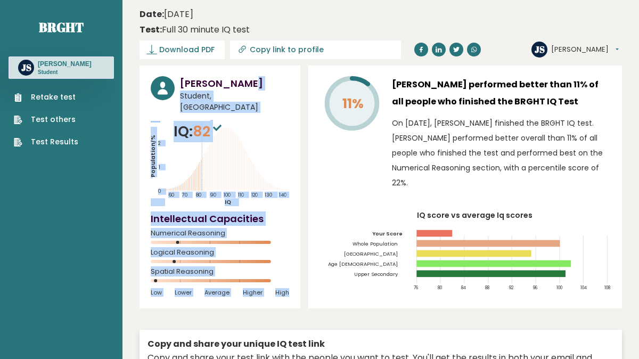
drag, startPoint x: 242, startPoint y: 79, endPoint x: 275, endPoint y: 304, distance: 226.6
click at [275, 304] on div "John Sturgis Student, Bahamas IQ: 82 Population/% IQ 0 1 2 60 70 80 90 100 110 …" at bounding box center [220, 186] width 161 height 243
click at [278, 295] on div "John Sturgis Student, Bahamas IQ: 82 Population/% IQ 0 1 2 60 70 80 90 100 110 …" at bounding box center [220, 186] width 161 height 243
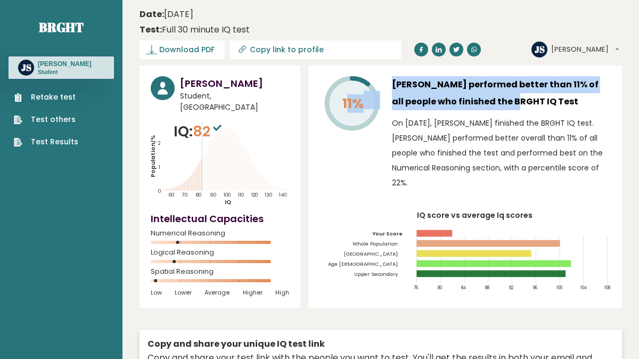
drag, startPoint x: 347, startPoint y: 105, endPoint x: 478, endPoint y: 102, distance: 131.0
click at [476, 103] on div "11% John Sturgis performed better than 11% of all people who finished the BRGHT…" at bounding box center [464, 135] width 291 height 119
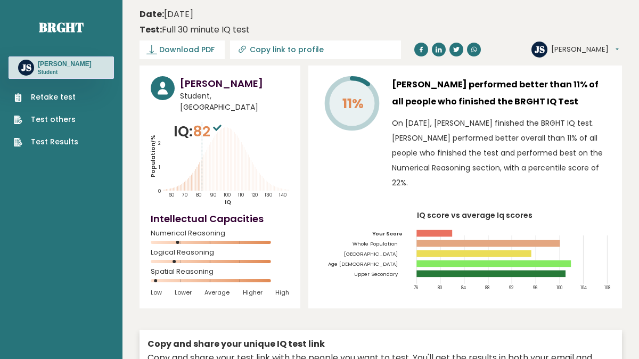
click at [478, 102] on h3 "John Sturgis performed better than 11% of all people who finished the BRGHT IQ …" at bounding box center [501, 93] width 219 height 34
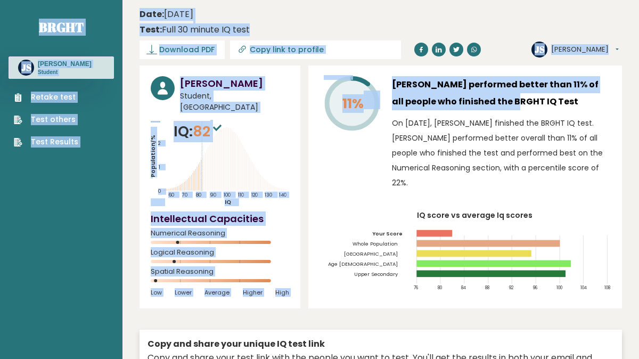
drag, startPoint x: 471, startPoint y: 99, endPoint x: 97, endPoint y: 6, distance: 385.0
click at [307, 108] on div "John Sturgis Student, Bahamas IQ: 82 Population/% IQ 0 1 2 60 70 80 90 100 110 …" at bounding box center [381, 258] width 482 height 387
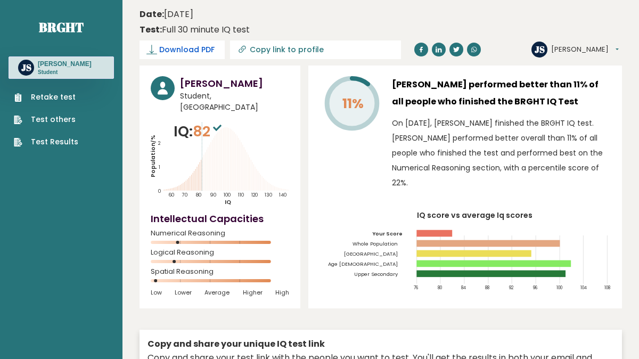
drag, startPoint x: 254, startPoint y: 28, endPoint x: 192, endPoint y: 42, distance: 63.7
click at [183, 36] on div "Date: September 05, 2025 Test: Full 30 minute IQ test" at bounding box center [373, 22] width 466 height 28
drag, startPoint x: 244, startPoint y: 79, endPoint x: 146, endPoint y: 84, distance: 98.1
click at [146, 84] on div "John Sturgis Student, Bahamas IQ: 82 Population/% IQ 0 1 2 60 70 80 90 100 110 …" at bounding box center [220, 186] width 161 height 243
click at [57, 99] on link "Retake test" at bounding box center [46, 97] width 64 height 11
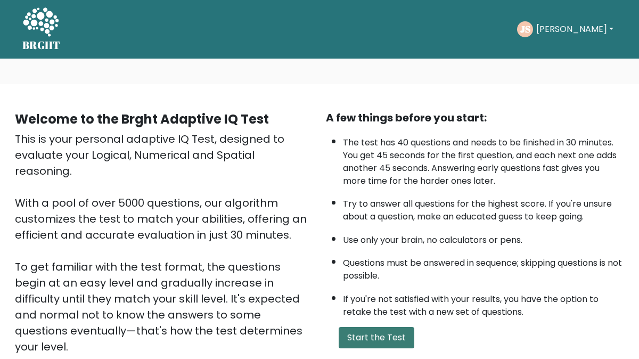
click at [384, 343] on button "Start the Test" at bounding box center [377, 337] width 76 height 21
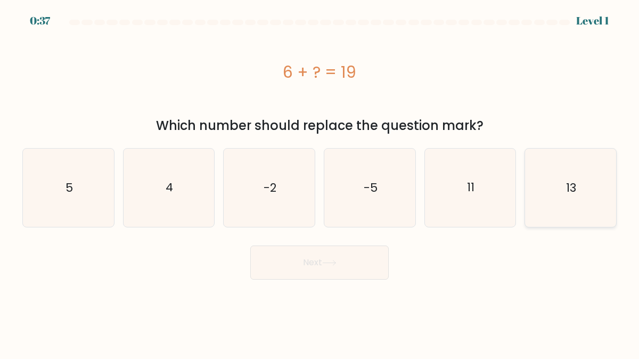
click at [559, 193] on icon "13" at bounding box center [570, 188] width 78 height 78
click at [320, 182] on input "f. 13" at bounding box center [319, 180] width 1 height 3
radio input "true"
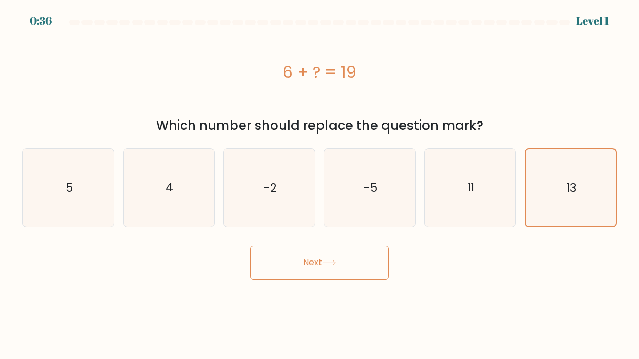
click at [307, 268] on button "Next" at bounding box center [319, 262] width 138 height 34
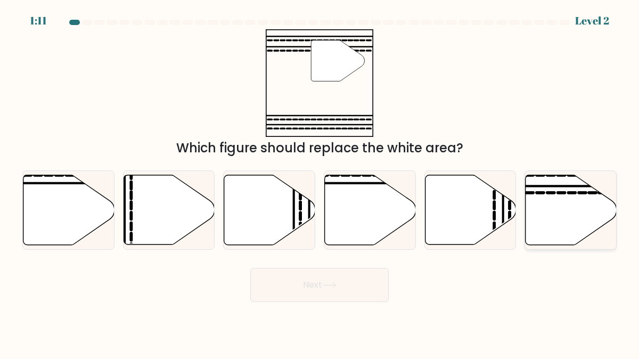
click at [568, 224] on icon at bounding box center [571, 210] width 91 height 70
click at [320, 182] on input "f." at bounding box center [319, 180] width 1 height 3
radio input "true"
click at [354, 292] on button "Next" at bounding box center [319, 285] width 138 height 34
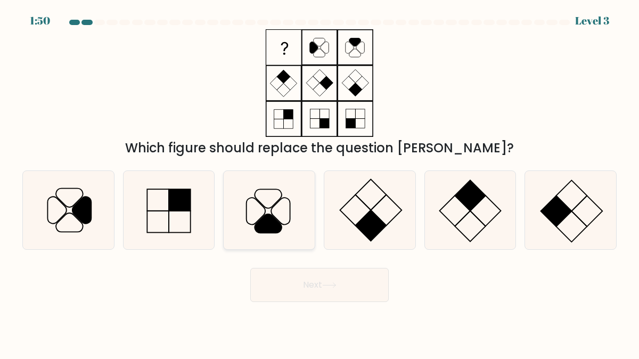
click at [290, 223] on icon at bounding box center [269, 210] width 78 height 78
click at [319, 182] on input "c." at bounding box center [319, 180] width 1 height 3
radio input "true"
click at [317, 284] on button "Next" at bounding box center [319, 285] width 138 height 34
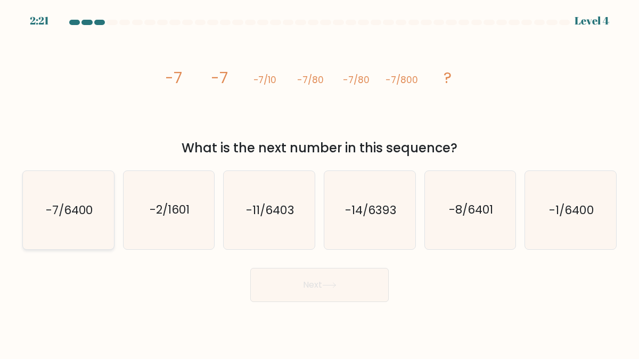
click at [63, 227] on icon "-7/6400" at bounding box center [68, 210] width 78 height 78
click at [319, 182] on input "a. -7/6400" at bounding box center [319, 180] width 1 height 3
radio input "true"
click at [298, 291] on button "Next" at bounding box center [319, 285] width 138 height 34
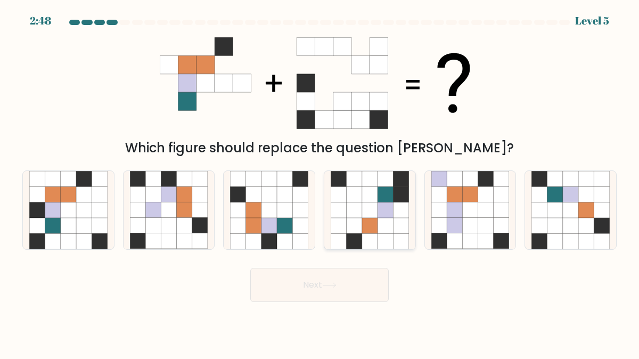
click at [371, 215] on icon at bounding box center [369, 209] width 15 height 15
click at [320, 182] on input "d." at bounding box center [319, 180] width 1 height 3
radio input "true"
click at [340, 282] on button "Next" at bounding box center [319, 285] width 138 height 34
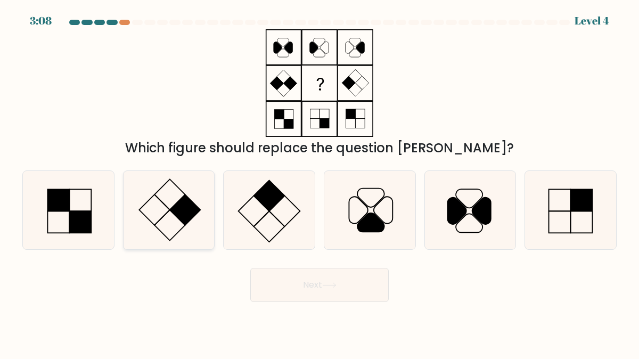
click at [192, 224] on icon at bounding box center [169, 210] width 78 height 78
click at [319, 182] on input "b." at bounding box center [319, 180] width 1 height 3
radio input "true"
click at [328, 282] on button "Next" at bounding box center [319, 285] width 138 height 34
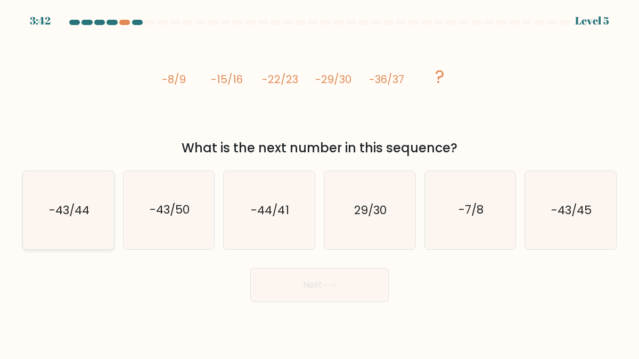
click at [75, 212] on text "-43/44" at bounding box center [69, 210] width 40 height 17
click at [319, 182] on input "a. -43/44" at bounding box center [319, 180] width 1 height 3
radio input "true"
click at [304, 286] on button "Next" at bounding box center [319, 285] width 138 height 34
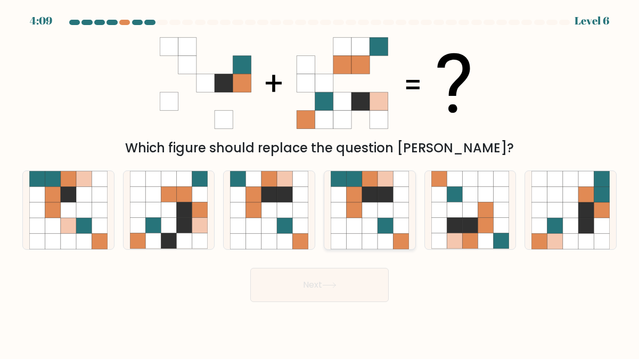
click at [393, 219] on icon at bounding box center [400, 225] width 15 height 15
click at [320, 182] on input "d." at bounding box center [319, 180] width 1 height 3
radio input "true"
click at [356, 280] on button "Next" at bounding box center [319, 285] width 138 height 34
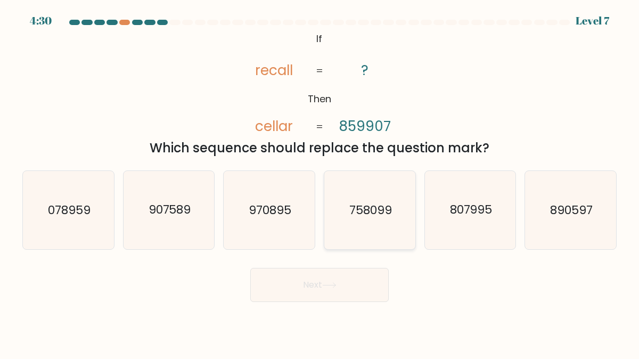
click at [365, 243] on icon "758099" at bounding box center [370, 210] width 78 height 78
click at [320, 182] on input "d. 758099" at bounding box center [319, 180] width 1 height 3
radio input "true"
click at [334, 286] on icon at bounding box center [329, 285] width 14 height 6
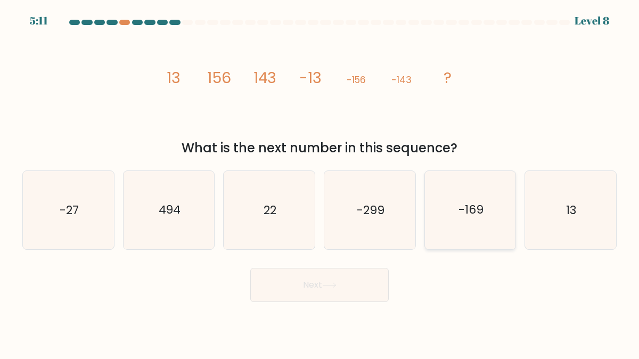
click at [469, 234] on icon "-169" at bounding box center [470, 210] width 78 height 78
click at [320, 182] on input "e. -169" at bounding box center [319, 180] width 1 height 3
radio input "true"
click at [353, 292] on button "Next" at bounding box center [319, 285] width 138 height 34
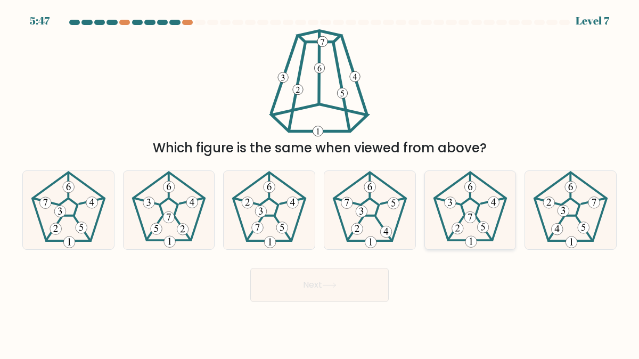
click at [459, 215] on icon at bounding box center [470, 210] width 78 height 78
click at [320, 182] on input "e." at bounding box center [319, 180] width 1 height 3
radio input "true"
click at [339, 291] on button "Next" at bounding box center [319, 285] width 138 height 34
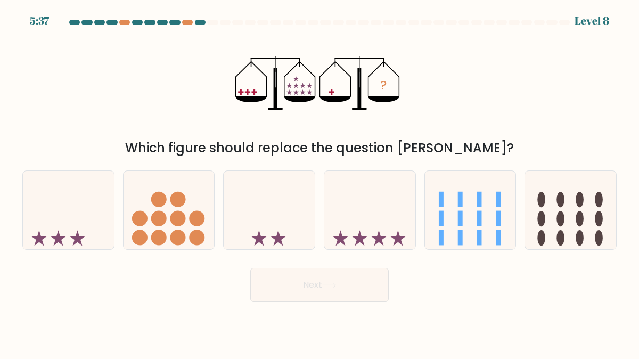
drag, startPoint x: 475, startPoint y: 144, endPoint x: 150, endPoint y: 155, distance: 325.0
click at [150, 155] on div "Which figure should replace the question mark?" at bounding box center [319, 147] width 581 height 19
click at [381, 239] on icon at bounding box center [378, 237] width 15 height 15
click at [320, 182] on input "d." at bounding box center [319, 180] width 1 height 3
radio input "true"
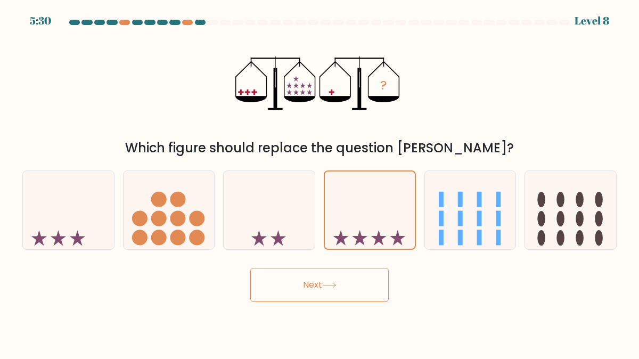
click at [347, 284] on button "Next" at bounding box center [319, 285] width 138 height 34
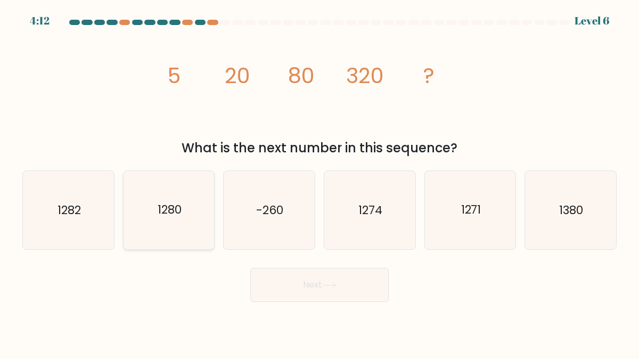
click at [175, 230] on icon "1280" at bounding box center [169, 210] width 78 height 78
click at [319, 182] on input "b. 1280" at bounding box center [319, 180] width 1 height 3
radio input "true"
click at [281, 283] on button "Next" at bounding box center [319, 285] width 138 height 34
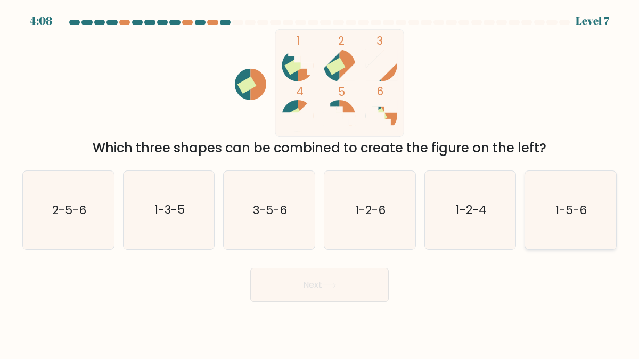
click at [544, 219] on icon "1-5-6" at bounding box center [570, 210] width 78 height 78
click at [320, 182] on input "f. 1-5-6" at bounding box center [319, 180] width 1 height 3
radio input "true"
click at [322, 325] on body "4:08 Level 7" at bounding box center [319, 179] width 639 height 359
click at [321, 296] on button "Next" at bounding box center [319, 285] width 138 height 34
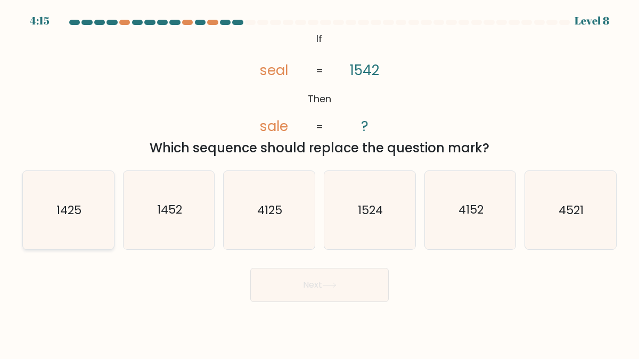
click at [83, 217] on icon "1425" at bounding box center [68, 210] width 78 height 78
click at [319, 182] on input "a. 1425" at bounding box center [319, 180] width 1 height 3
radio input "true"
click at [310, 286] on button "Next" at bounding box center [319, 285] width 138 height 34
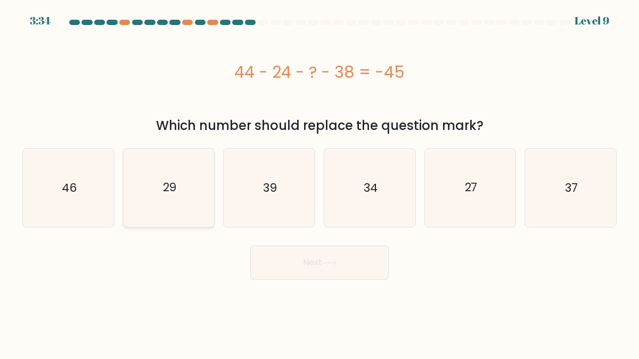
click at [128, 196] on div "29" at bounding box center [169, 187] width 92 height 79
click at [319, 182] on input "b. 29" at bounding box center [319, 180] width 1 height 3
radio input "true"
click at [319, 256] on button "Next" at bounding box center [319, 262] width 138 height 34
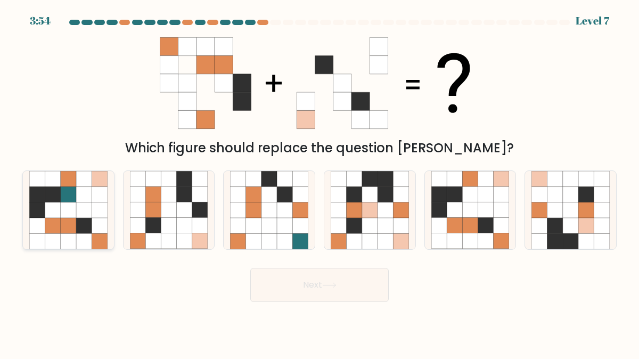
click at [80, 215] on icon at bounding box center [83, 209] width 15 height 15
click at [319, 182] on input "a." at bounding box center [319, 180] width 1 height 3
radio input "true"
click at [327, 278] on button "Next" at bounding box center [319, 285] width 138 height 34
click at [330, 288] on icon at bounding box center [329, 285] width 14 height 6
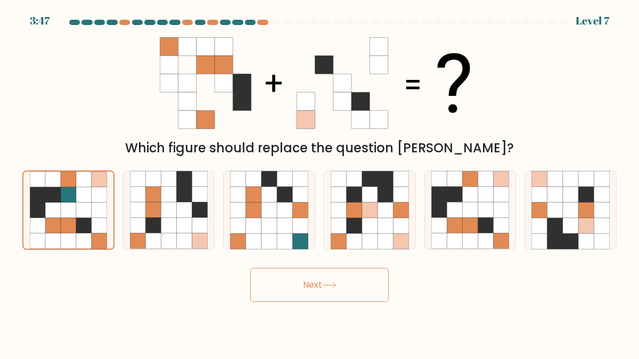
click at [330, 288] on icon at bounding box center [329, 285] width 14 height 6
click at [66, 241] on icon at bounding box center [68, 240] width 15 height 15
click at [319, 182] on input "a." at bounding box center [319, 180] width 1 height 3
click at [309, 284] on button "Next" at bounding box center [319, 285] width 138 height 34
click at [309, 286] on button "Next" at bounding box center [319, 285] width 138 height 34
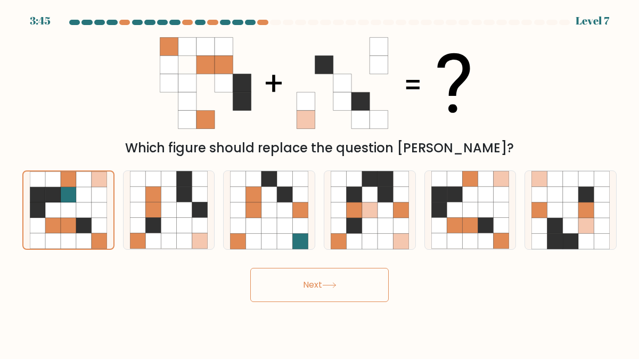
click at [309, 286] on button "Next" at bounding box center [319, 285] width 138 height 34
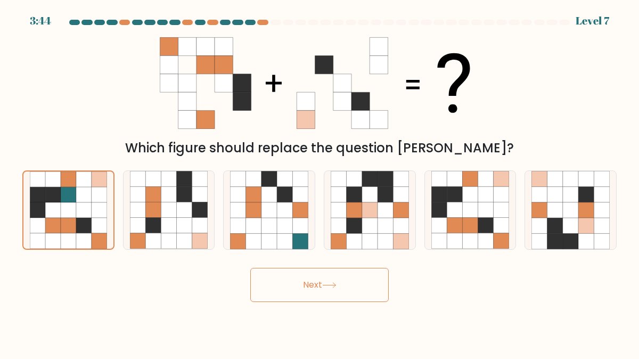
click at [309, 286] on button "Next" at bounding box center [319, 285] width 138 height 34
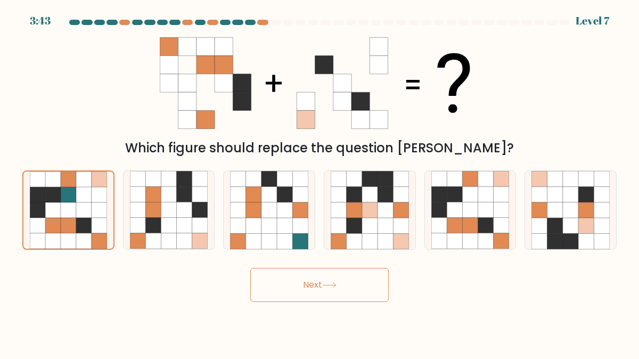
click at [309, 286] on button "Next" at bounding box center [319, 285] width 138 height 34
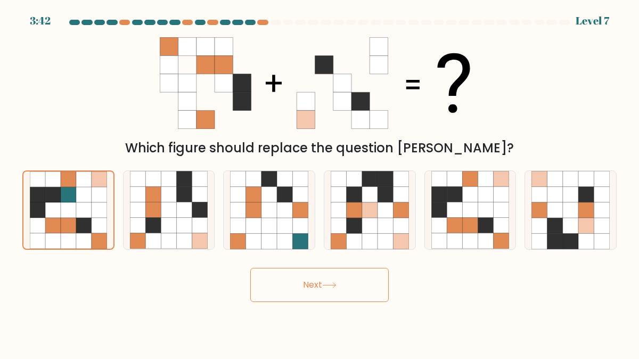
click at [309, 286] on button "Next" at bounding box center [319, 285] width 138 height 34
click at [151, 222] on icon at bounding box center [152, 225] width 15 height 15
click at [319, 182] on input "b." at bounding box center [319, 180] width 1 height 3
radio input "true"
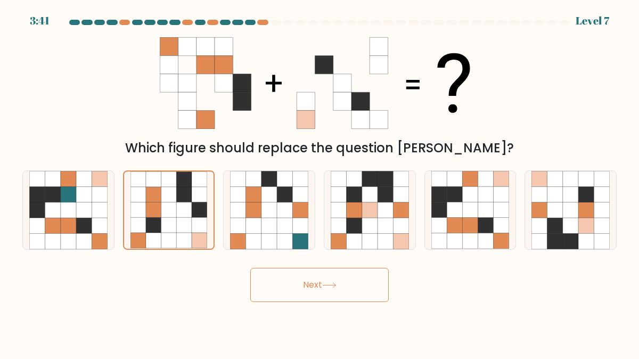
click at [324, 301] on button "Next" at bounding box center [319, 285] width 138 height 34
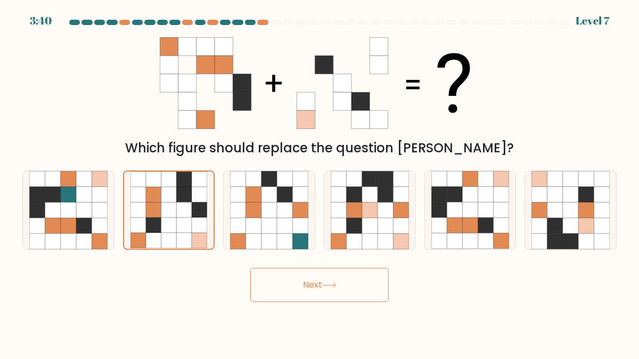
click at [324, 301] on button "Next" at bounding box center [319, 285] width 138 height 34
click at [303, 240] on icon at bounding box center [299, 241] width 15 height 15
click at [319, 182] on input "c." at bounding box center [319, 180] width 1 height 3
radio input "true"
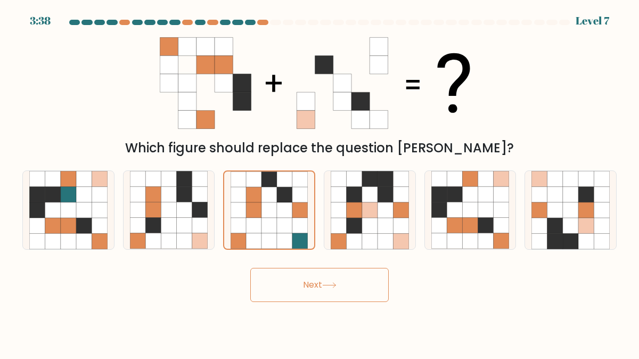
click at [353, 291] on button "Next" at bounding box center [319, 285] width 138 height 34
click at [362, 211] on icon at bounding box center [369, 209] width 15 height 15
click at [320, 182] on input "d." at bounding box center [319, 180] width 1 height 3
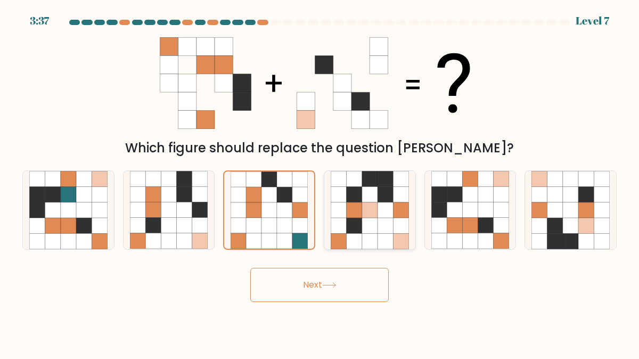
radio input "true"
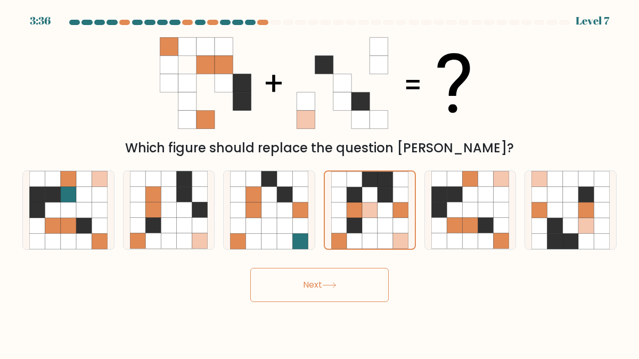
click at [354, 287] on button "Next" at bounding box center [319, 285] width 138 height 34
click at [449, 253] on form at bounding box center [319, 161] width 639 height 282
click at [446, 231] on icon at bounding box center [438, 225] width 15 height 15
click at [320, 182] on input "e." at bounding box center [319, 180] width 1 height 3
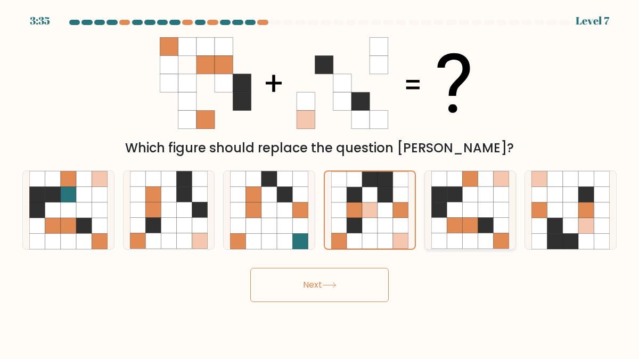
radio input "true"
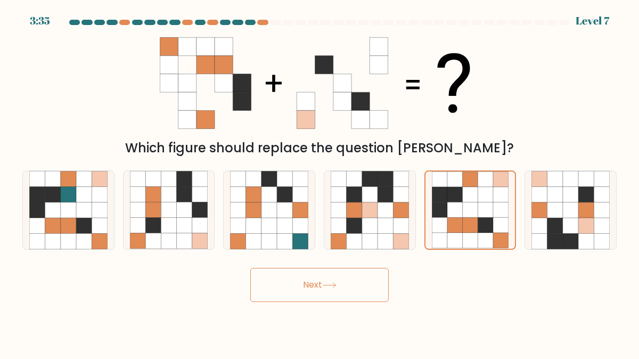
click at [339, 270] on button "Next" at bounding box center [319, 285] width 138 height 34
click at [518, 231] on div "e." at bounding box center [470, 209] width 101 height 79
click at [563, 226] on icon at bounding box center [570, 225] width 15 height 15
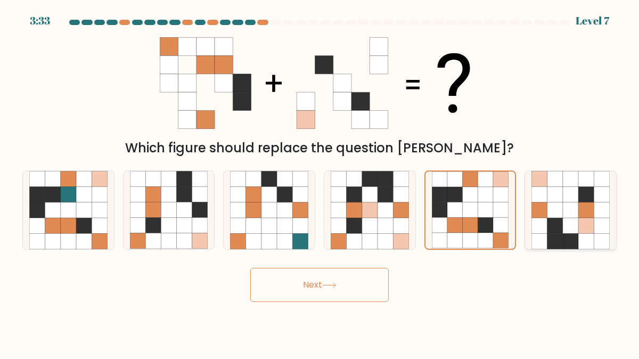
click at [320, 182] on input "f." at bounding box center [319, 180] width 1 height 3
radio input "true"
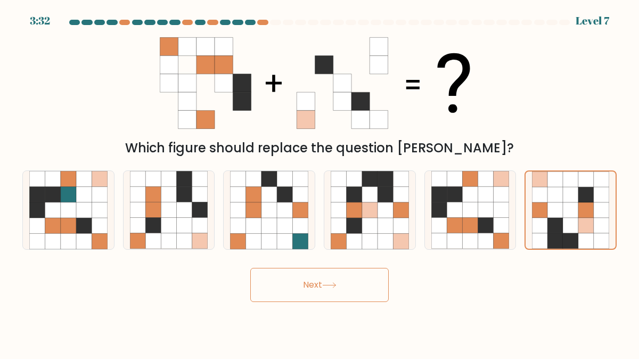
click at [347, 281] on button "Next" at bounding box center [319, 285] width 138 height 34
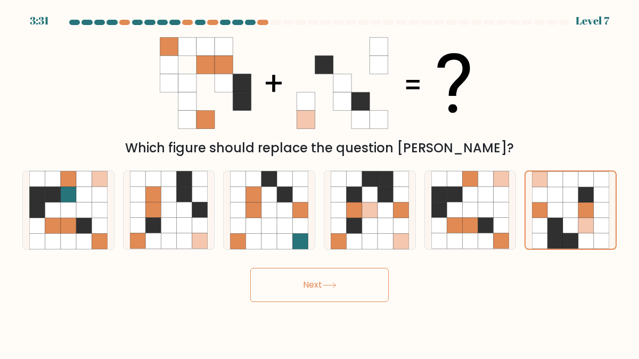
click at [347, 281] on button "Next" at bounding box center [319, 285] width 138 height 34
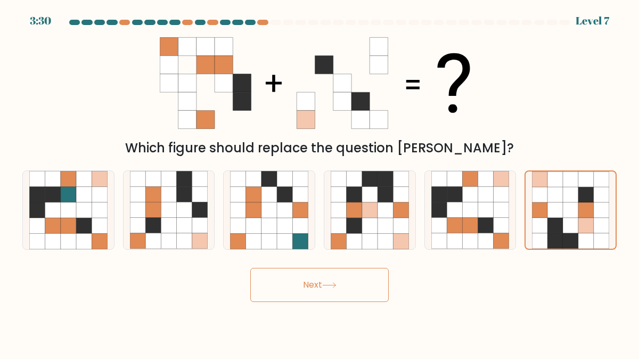
click at [347, 281] on button "Next" at bounding box center [319, 285] width 138 height 34
click at [488, 52] on div "Which figure should replace the question mark?" at bounding box center [319, 93] width 607 height 128
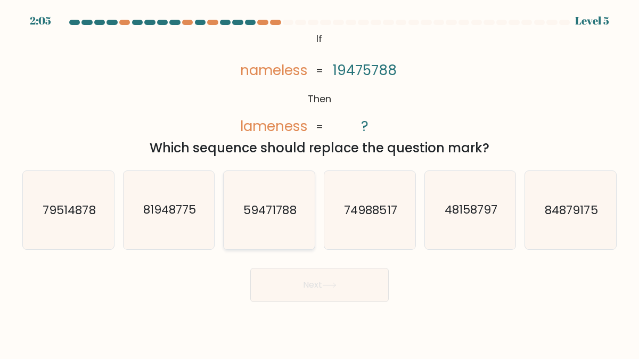
click at [272, 227] on icon "59471788" at bounding box center [269, 210] width 78 height 78
click at [319, 182] on input "c. 59471788" at bounding box center [319, 180] width 1 height 3
radio input "true"
click at [339, 278] on button "Next" at bounding box center [319, 285] width 138 height 34
